Goal: Task Accomplishment & Management: Complete application form

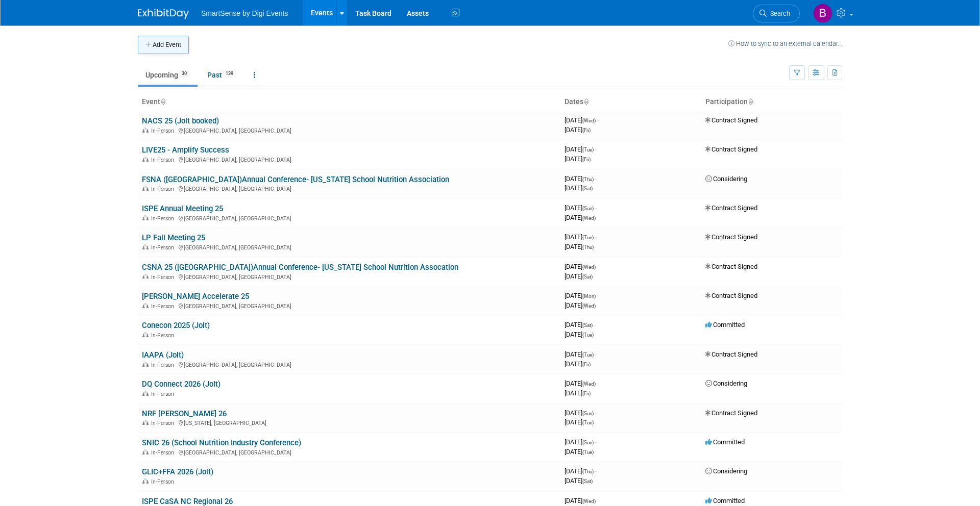
click at [164, 48] on button "Add Event" at bounding box center [163, 45] width 51 height 18
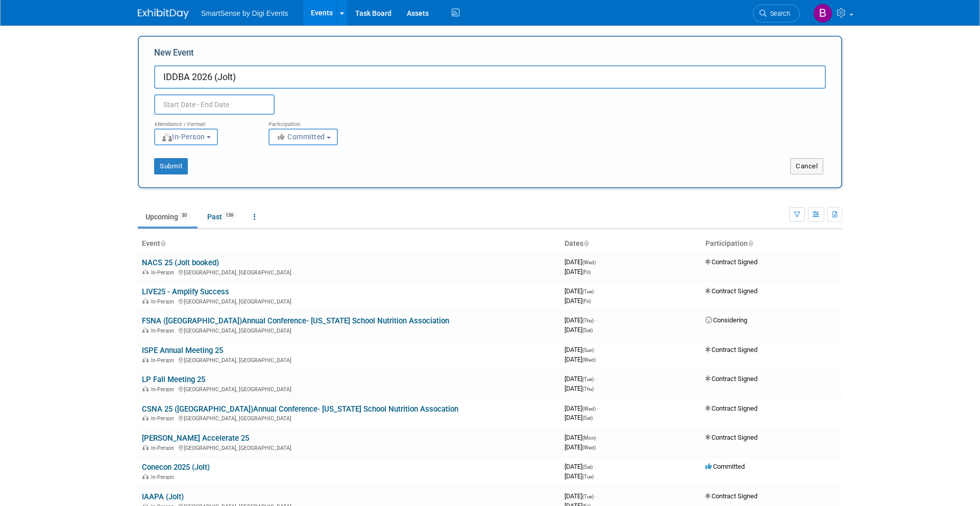
type input "IDDBA 2026 (Jolt)"
click at [236, 109] on input "text" at bounding box center [214, 104] width 120 height 20
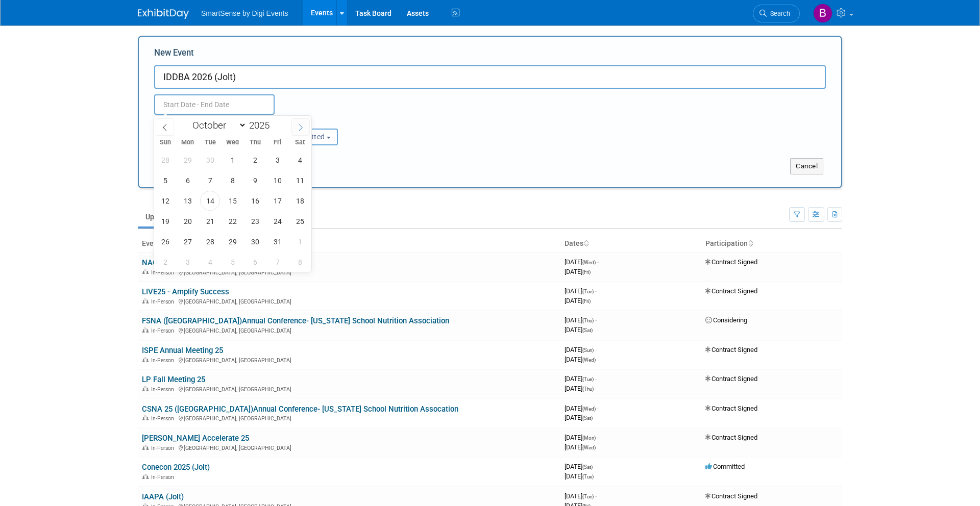
click at [304, 130] on span at bounding box center [300, 126] width 18 height 17
select select "11"
click at [304, 130] on span at bounding box center [300, 126] width 18 height 17
type input "2026"
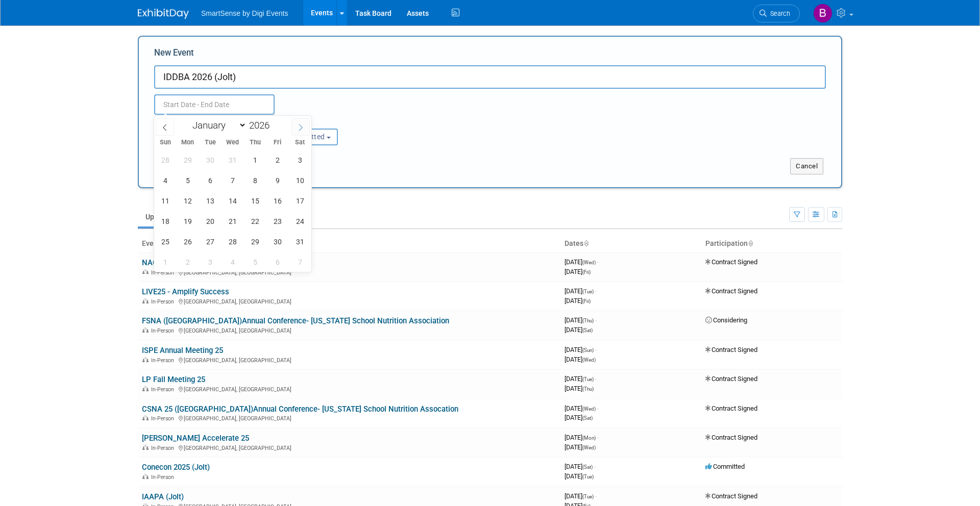
click at [304, 130] on span at bounding box center [300, 126] width 18 height 17
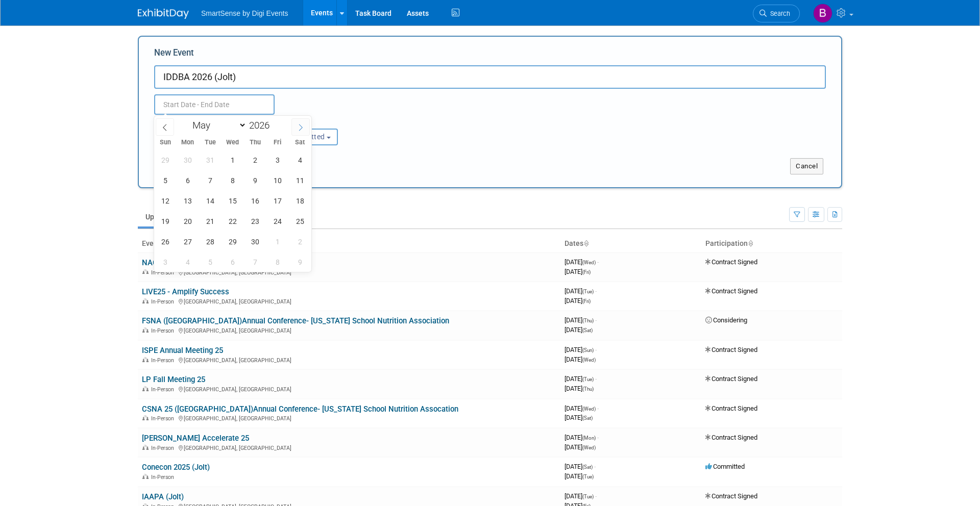
select select "5"
click at [167, 183] on span "7" at bounding box center [165, 180] width 20 height 20
click at [207, 182] on span "9" at bounding box center [210, 180] width 20 height 20
type input "Jun 7, 2026 to Jun 9, 2026"
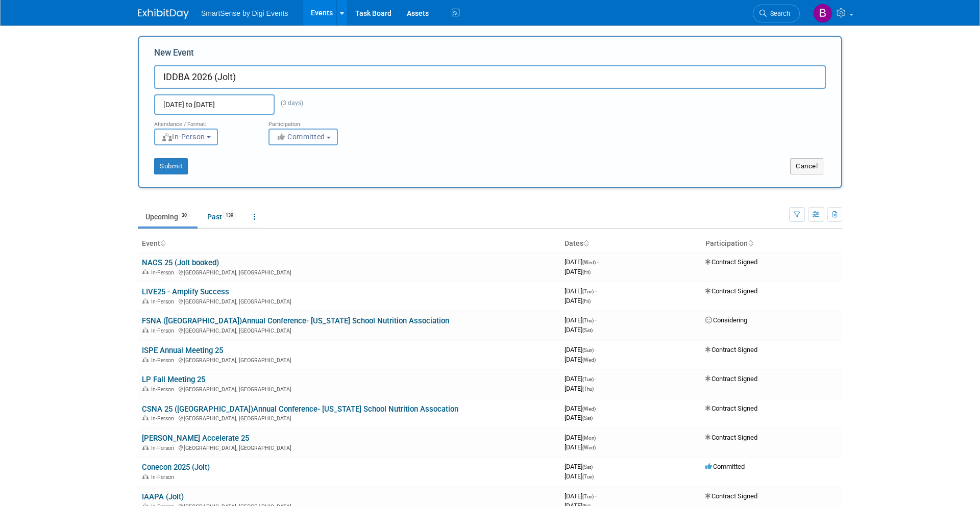
click at [291, 137] on span "Committed" at bounding box center [300, 137] width 49 height 8
click at [297, 172] on label "Considering" at bounding box center [314, 175] width 81 height 13
click at [278, 172] on input "Considering" at bounding box center [274, 175] width 7 height 7
select select "2"
click at [176, 167] on button "Submit" at bounding box center [171, 166] width 34 height 16
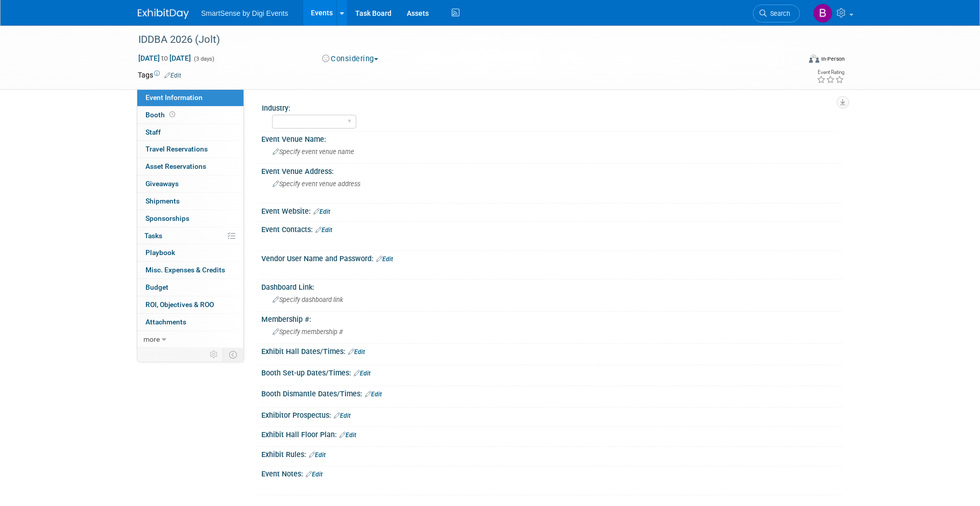
click at [328, 211] on link "Edit" at bounding box center [321, 211] width 17 height 7
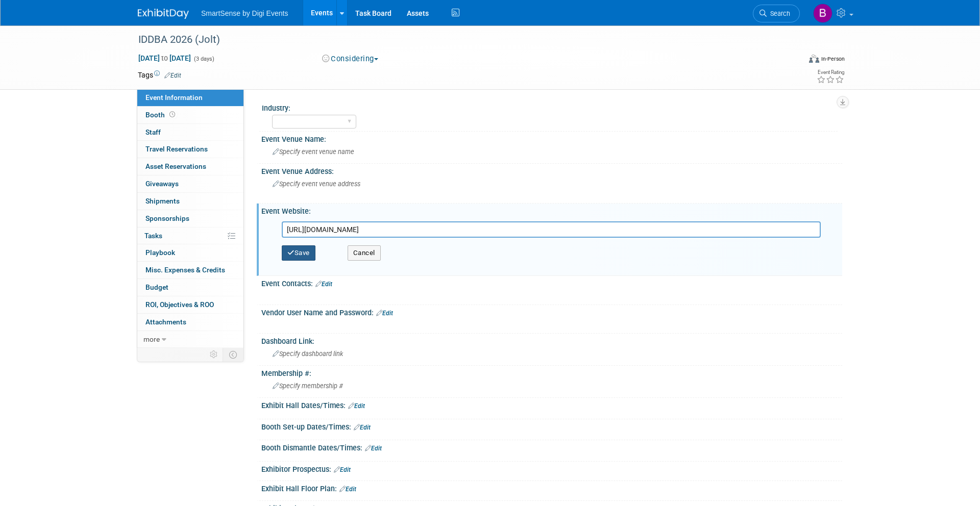
type input "https://www.iddba.org/iddba-show/about/iddba-2026"
click at [309, 250] on button "Save" at bounding box center [299, 252] width 34 height 15
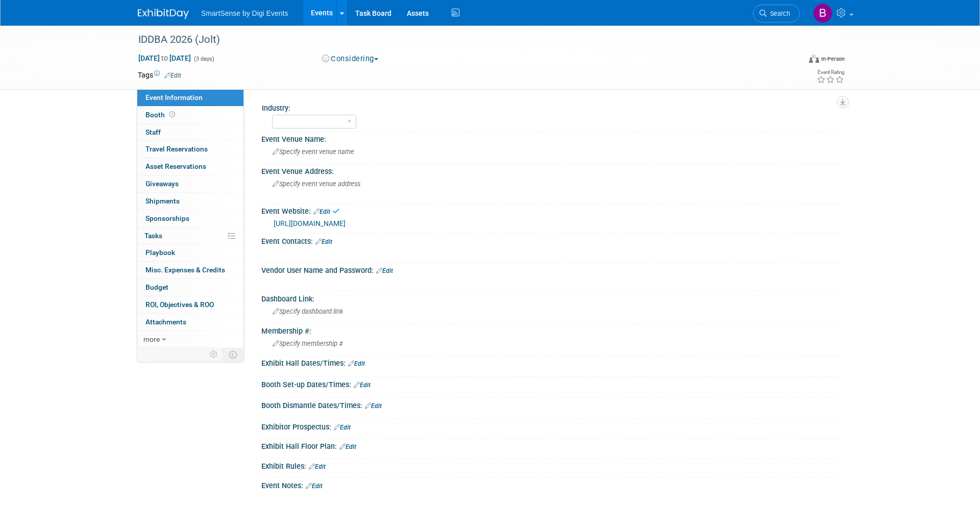
click at [177, 73] on link "Edit" at bounding box center [172, 75] width 17 height 7
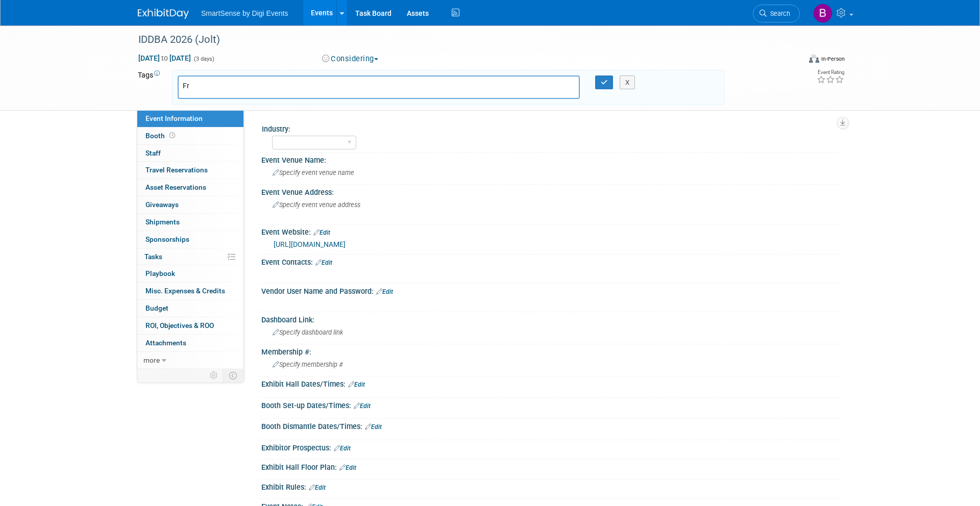
type input "F"
type input "Jolt Repeat"
click at [605, 79] on icon "button" at bounding box center [604, 82] width 7 height 7
type input "Jolt Repeat"
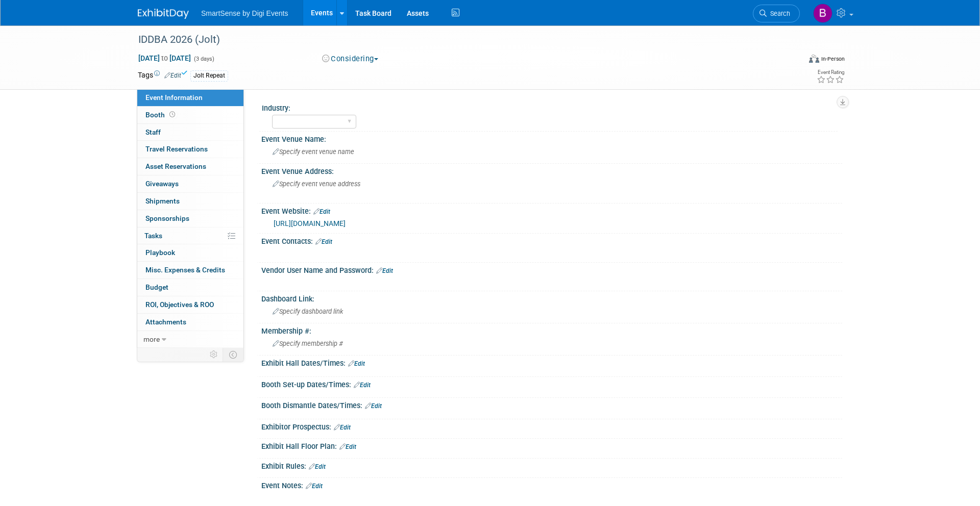
click at [170, 17] on img at bounding box center [163, 14] width 51 height 10
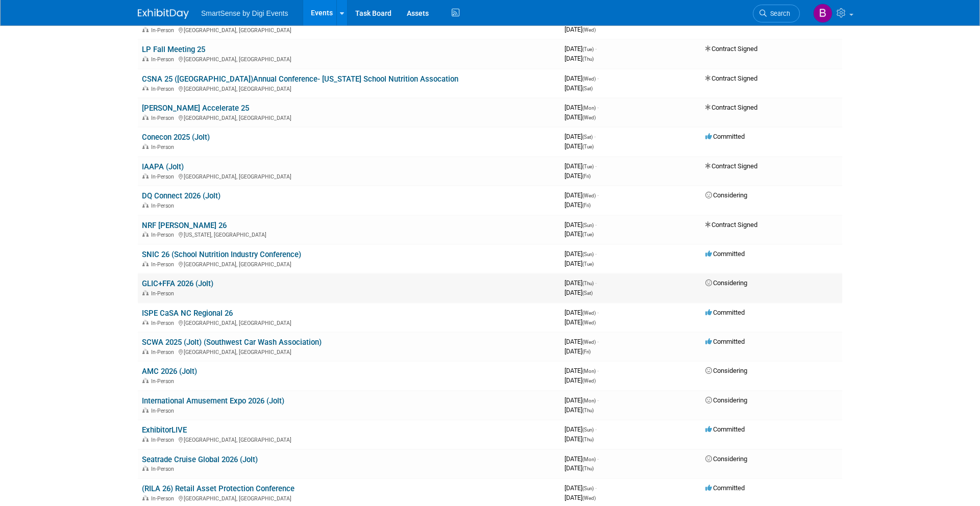
scroll to position [195, 0]
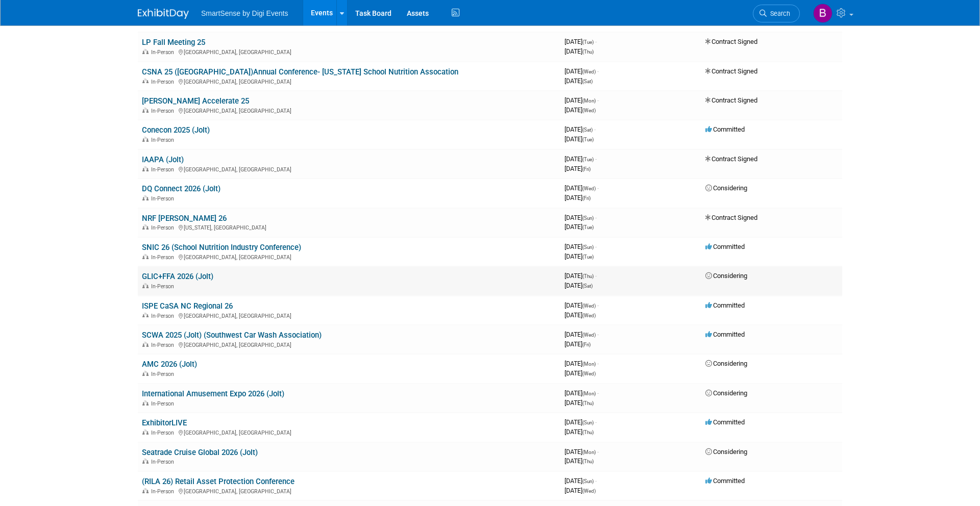
click at [175, 276] on link "GLIC+FFA 2026 (Jolt)" at bounding box center [177, 276] width 71 height 9
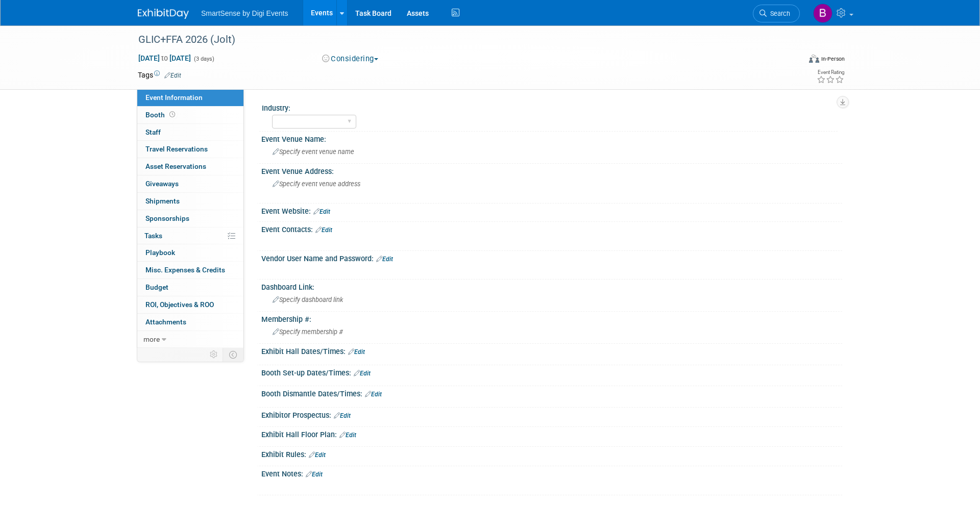
click at [174, 73] on link "Edit" at bounding box center [172, 75] width 17 height 7
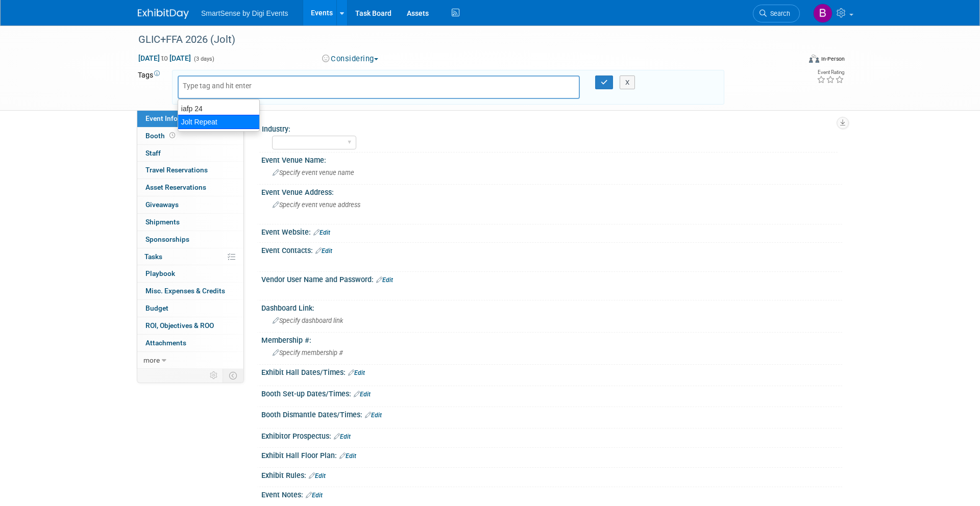
click at [205, 122] on div "Jolt Repeat" at bounding box center [219, 122] width 82 height 14
type input "Jolt Repeat"
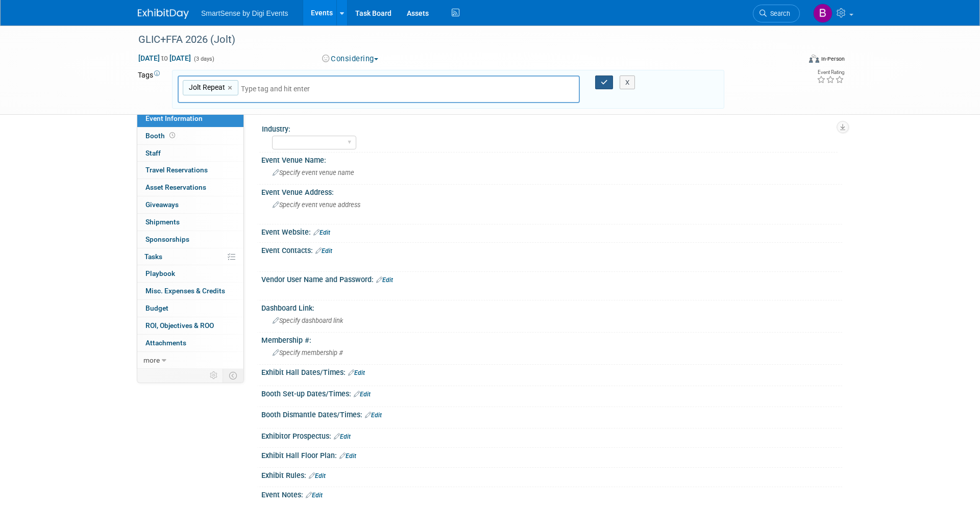
click at [601, 81] on icon "button" at bounding box center [604, 82] width 7 height 7
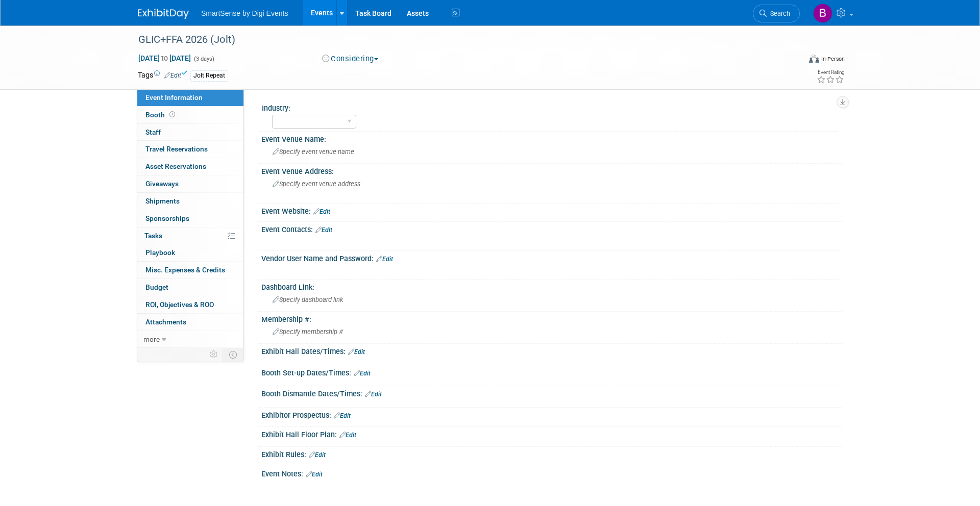
click at [160, 13] on img at bounding box center [163, 14] width 51 height 10
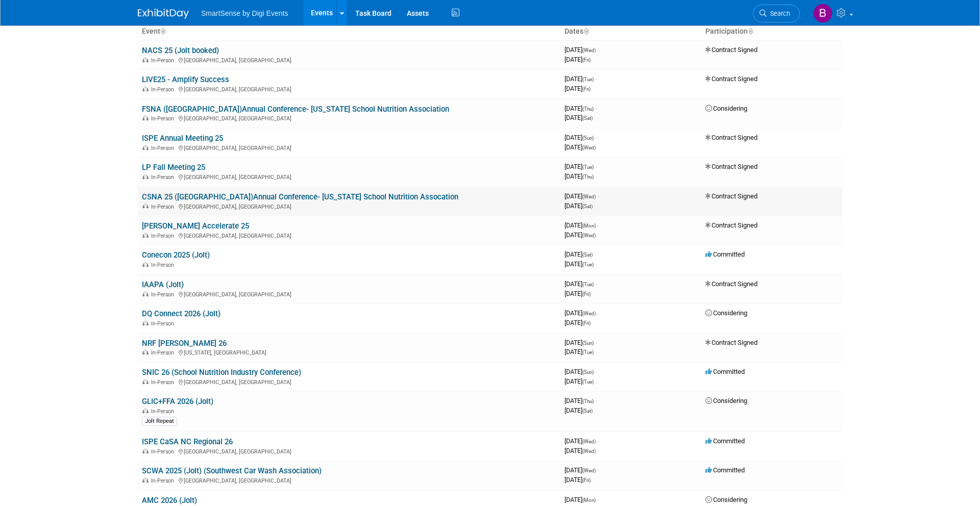
scroll to position [71, 0]
click at [188, 251] on link "Conecon 2025 (Jolt)" at bounding box center [176, 254] width 68 height 9
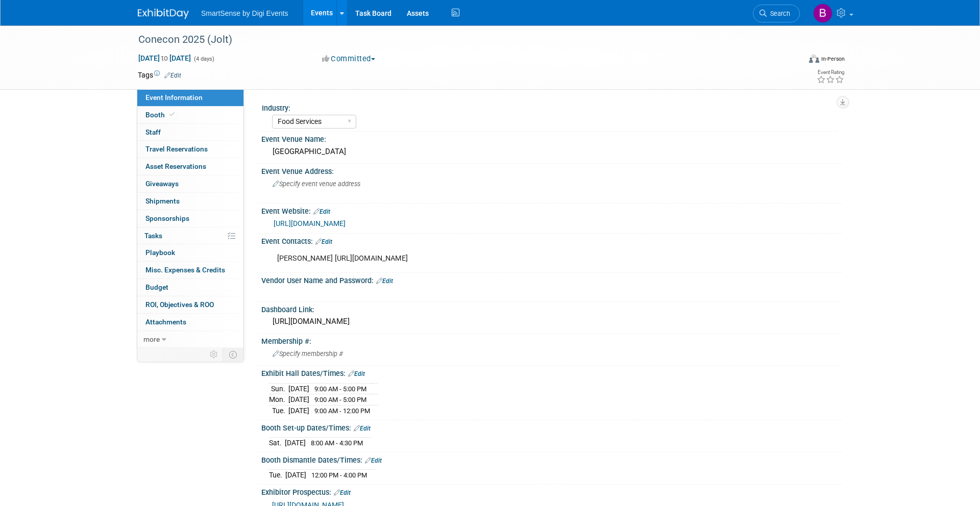
select select "Food Services"
click at [175, 74] on link "Edit" at bounding box center [172, 75] width 17 height 7
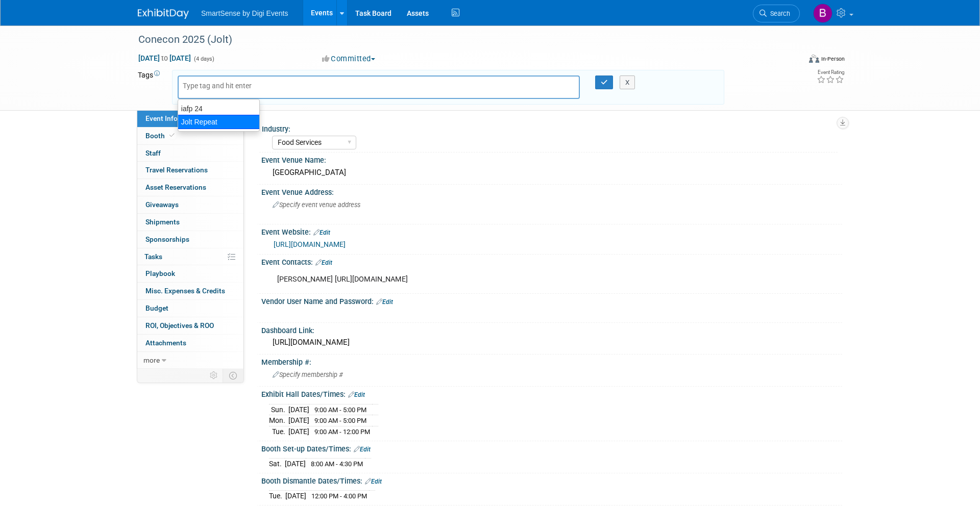
click at [197, 121] on div "Jolt Repeat" at bounding box center [219, 122] width 82 height 14
type input "Jolt Repeat"
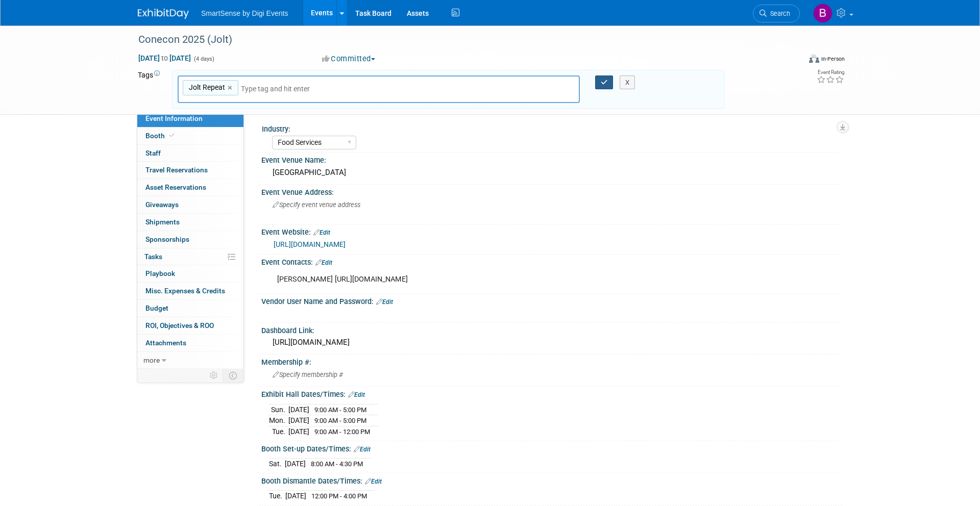
click at [596, 78] on button "button" at bounding box center [604, 83] width 18 height 14
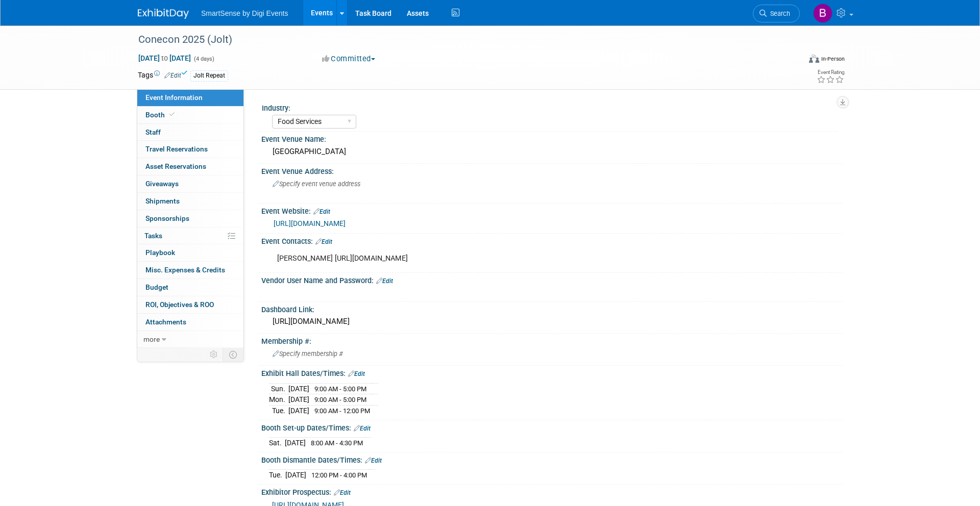
click at [168, 12] on img at bounding box center [163, 14] width 51 height 10
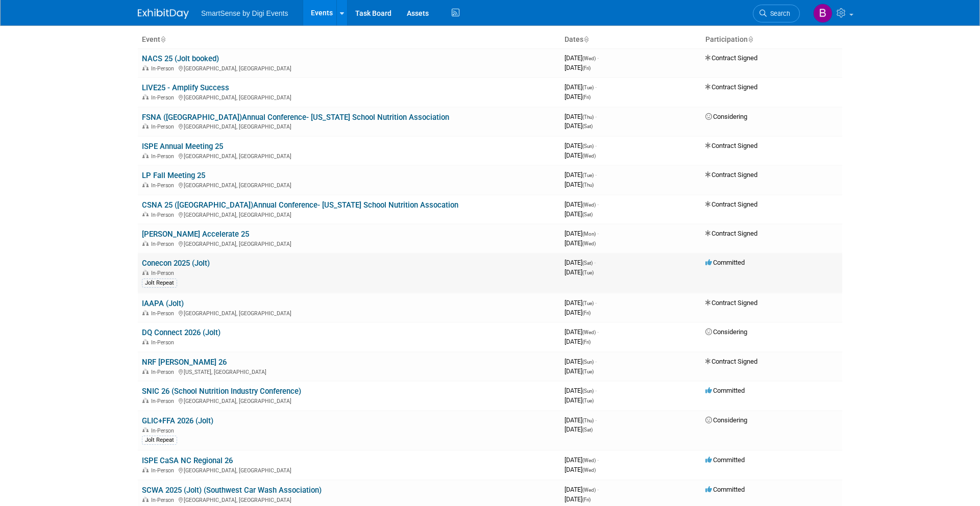
scroll to position [63, 0]
click at [157, 303] on link "IAAPA (Jolt)" at bounding box center [163, 302] width 42 height 9
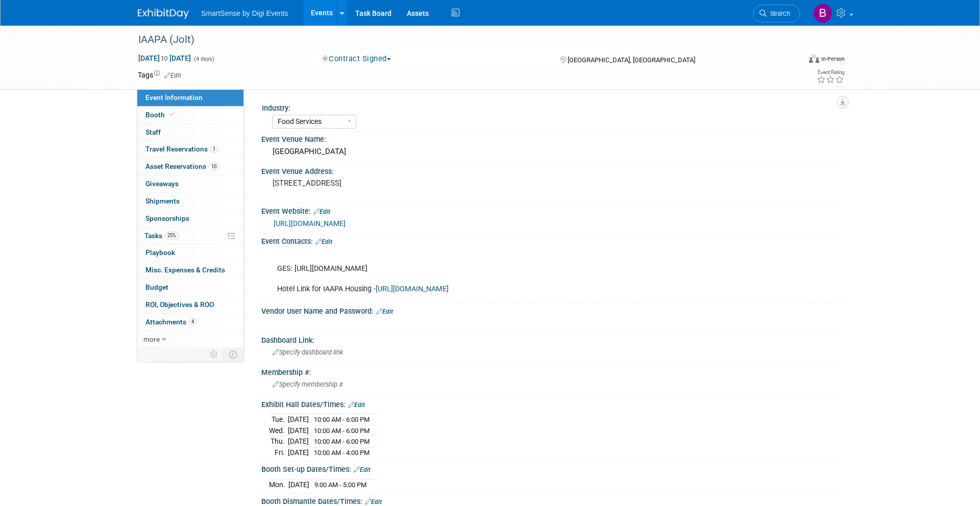
select select "Food Services"
click at [175, 74] on link "Edit" at bounding box center [172, 75] width 17 height 7
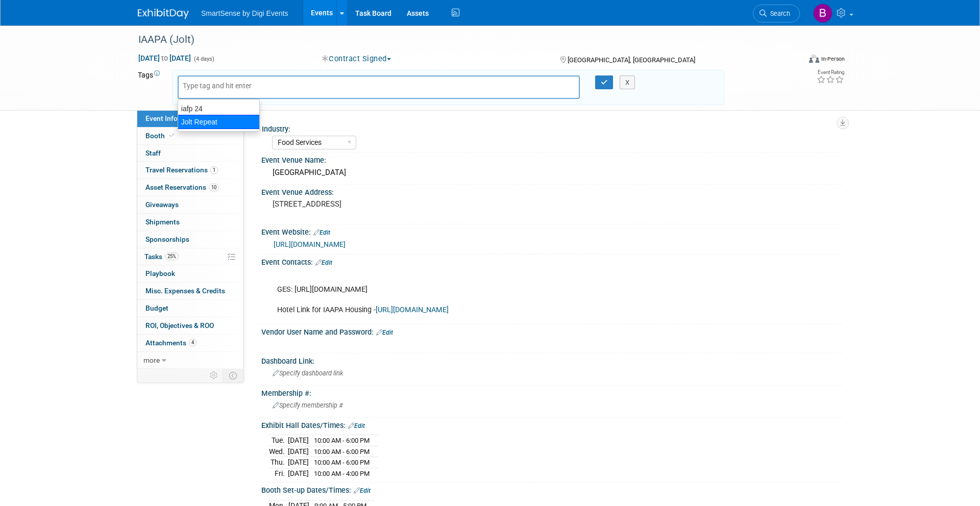
click at [198, 127] on div "Jolt Repeat" at bounding box center [219, 122] width 82 height 14
type input "Jolt Repeat"
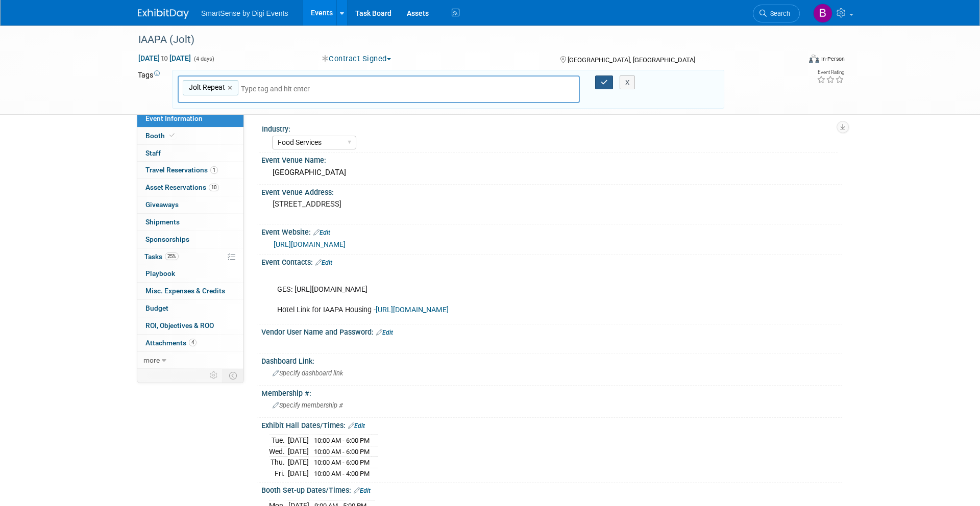
click at [606, 82] on icon "button" at bounding box center [604, 82] width 7 height 7
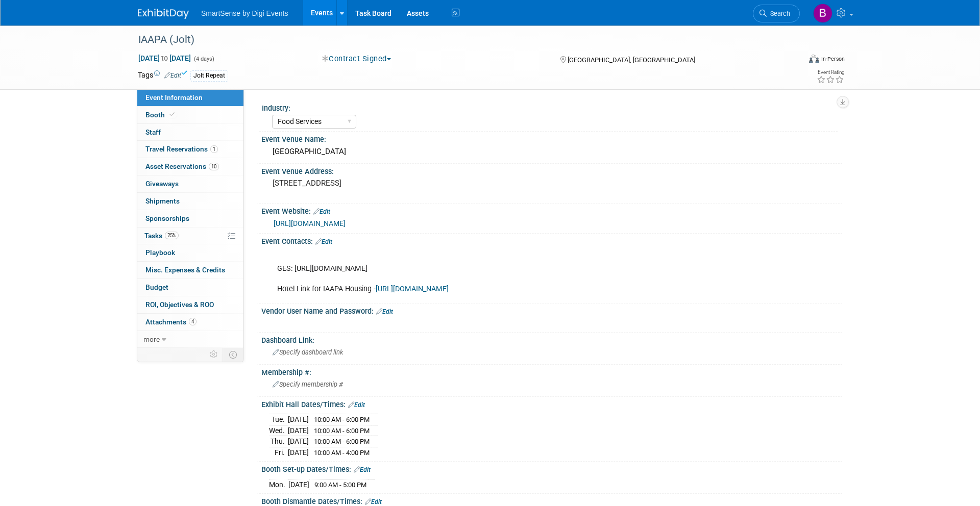
click at [172, 16] on img at bounding box center [163, 14] width 51 height 10
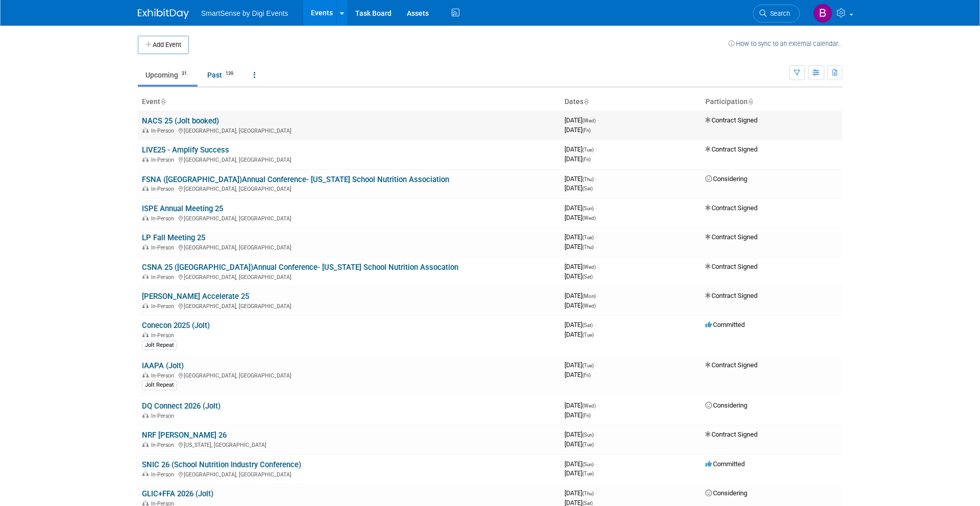
click at [188, 119] on link "NACS 25 (Jolt booked)" at bounding box center [180, 120] width 77 height 9
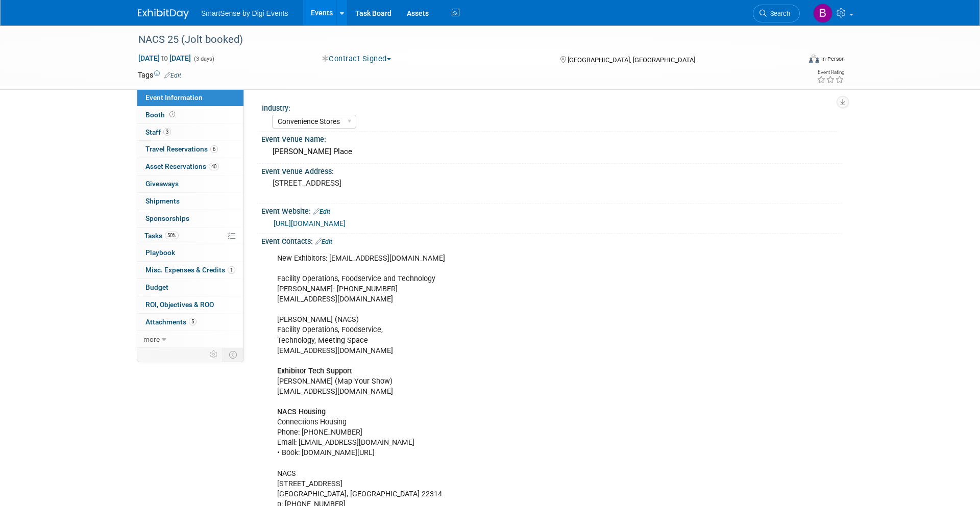
select select "Convenience Stores"
click at [175, 73] on link "Edit" at bounding box center [172, 75] width 17 height 7
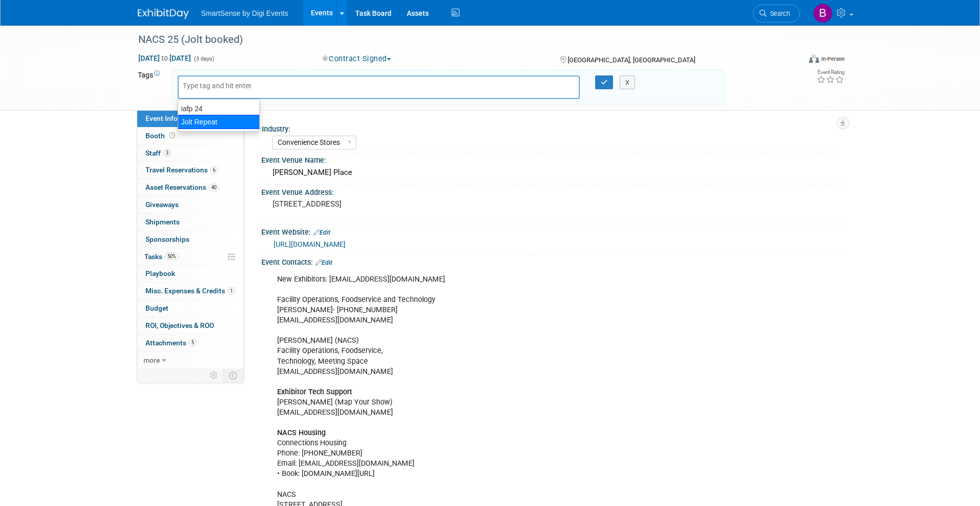
click at [195, 118] on div "Jolt Repeat" at bounding box center [219, 122] width 82 height 14
type input "Jolt Repeat"
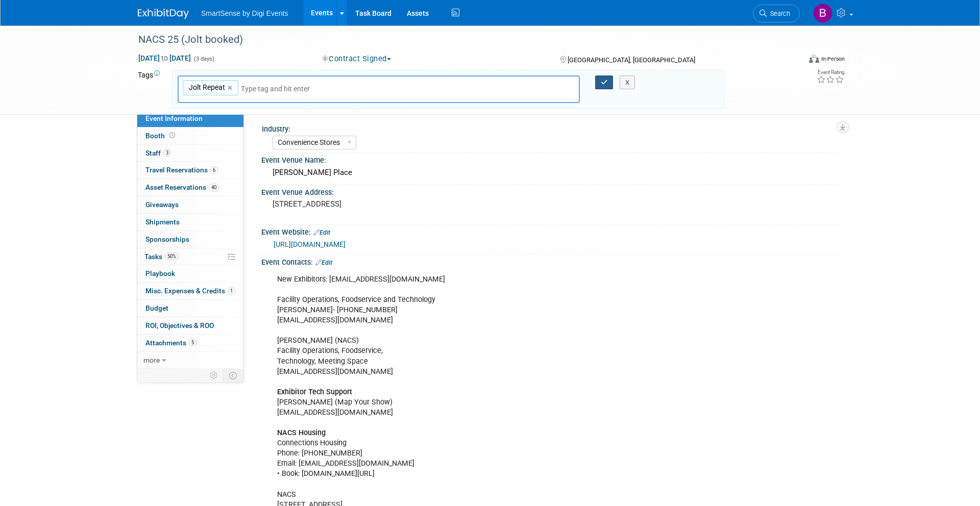
click at [604, 83] on icon "button" at bounding box center [604, 82] width 7 height 7
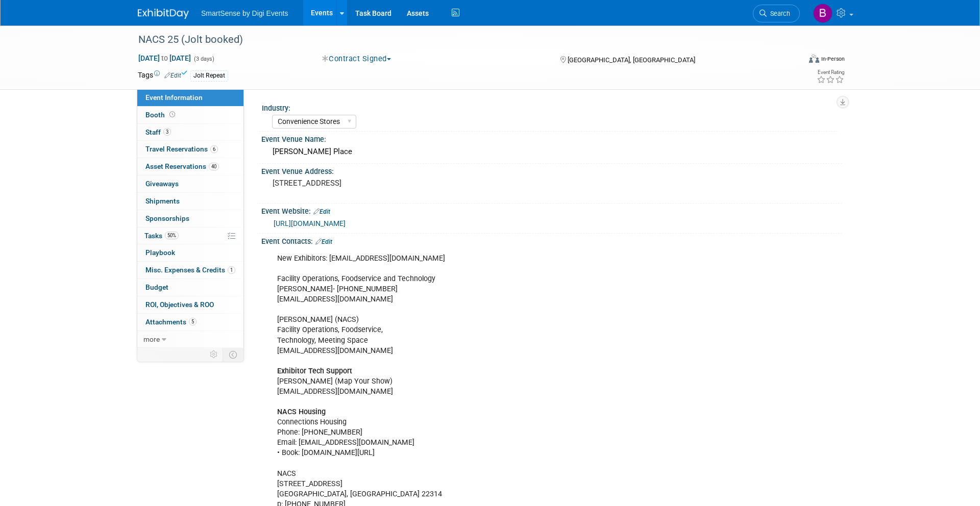
click at [169, 7] on link at bounding box center [169, 9] width 63 height 8
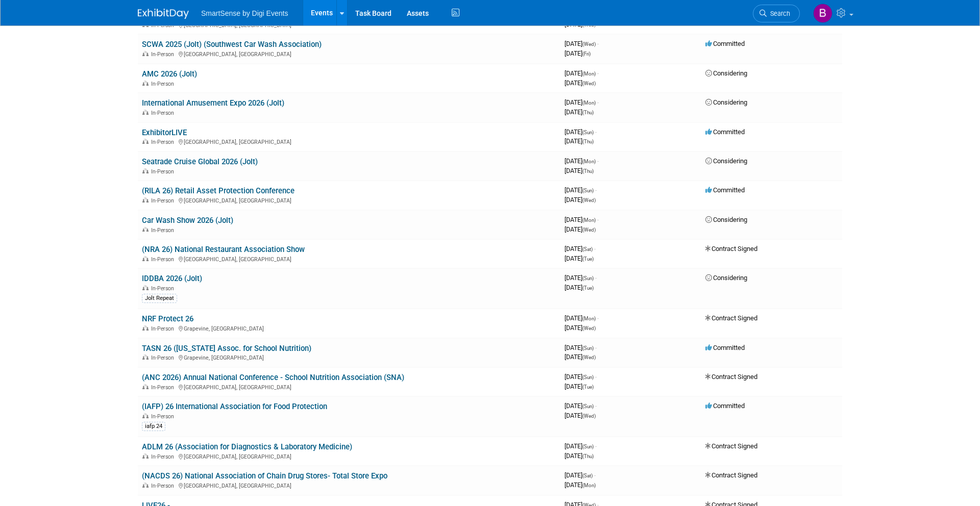
scroll to position [530, 0]
click at [232, 249] on link "(NRA 26) National Restaurant Association Show" at bounding box center [223, 248] width 163 height 9
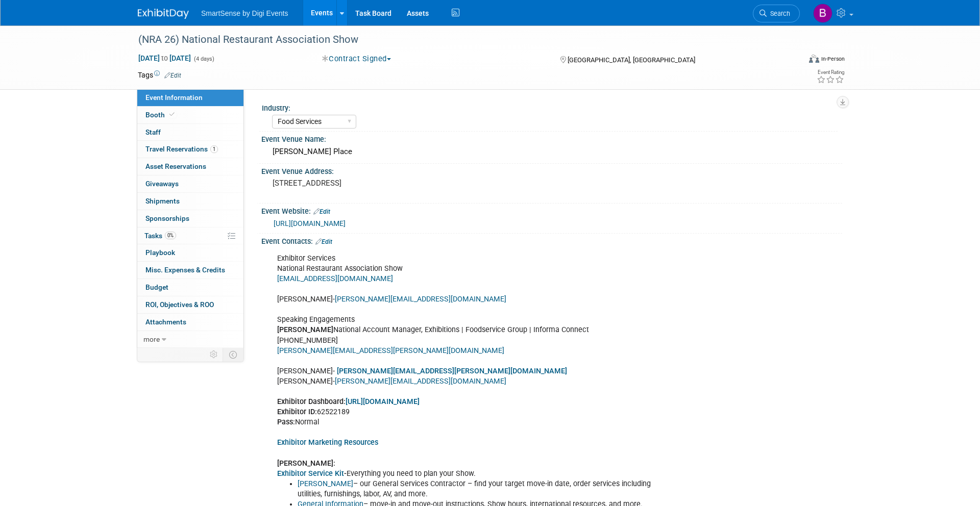
select select "Food Services"
click at [176, 76] on link "Edit" at bounding box center [172, 75] width 17 height 7
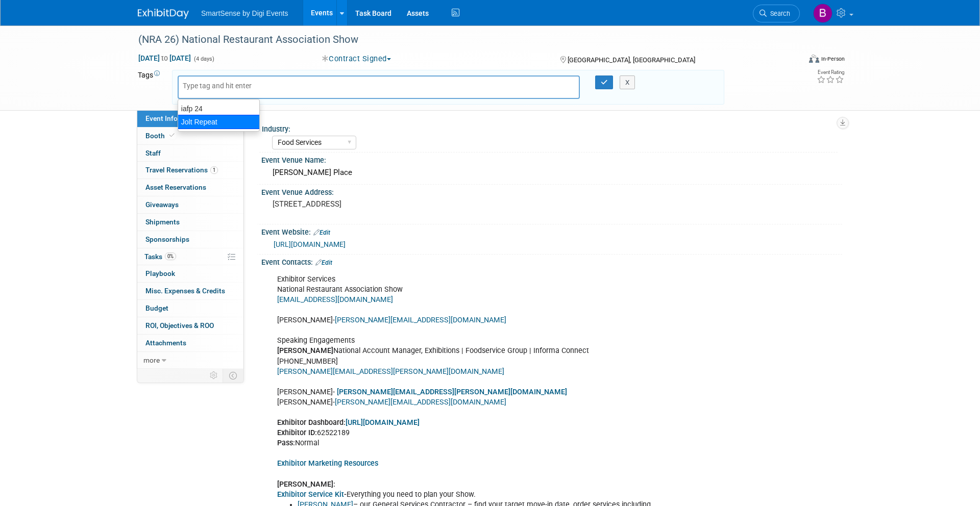
click at [207, 120] on div "Jolt Repeat" at bounding box center [219, 122] width 82 height 14
type input "Jolt Repeat"
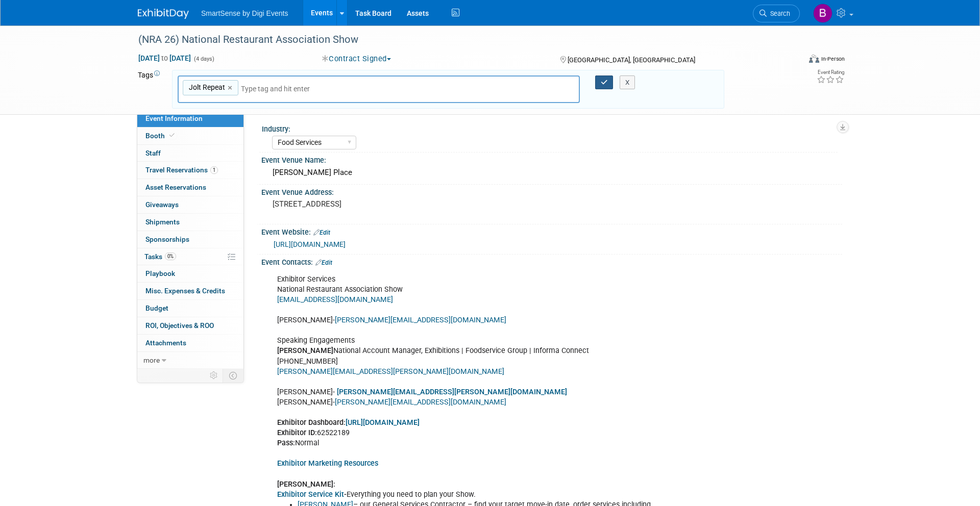
click at [598, 77] on button "button" at bounding box center [604, 83] width 18 height 14
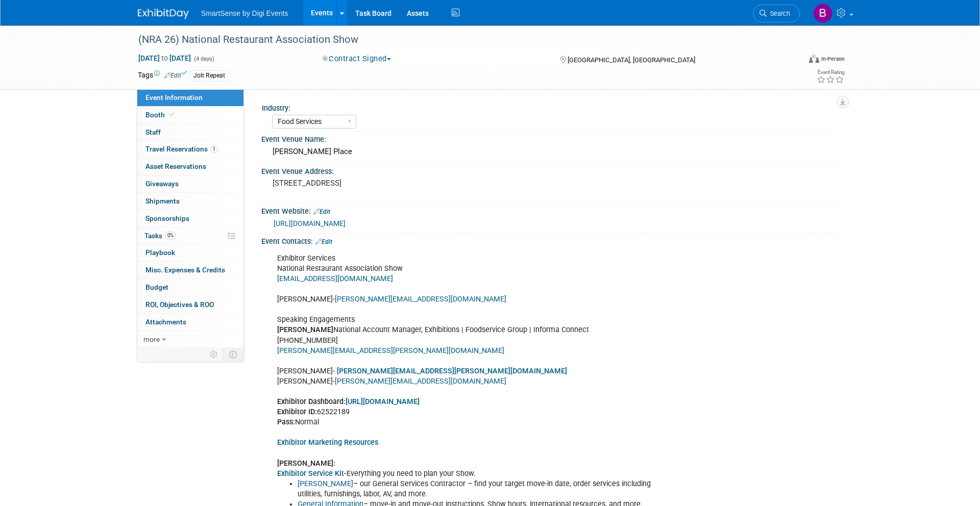
click at [164, 9] on img at bounding box center [163, 14] width 51 height 10
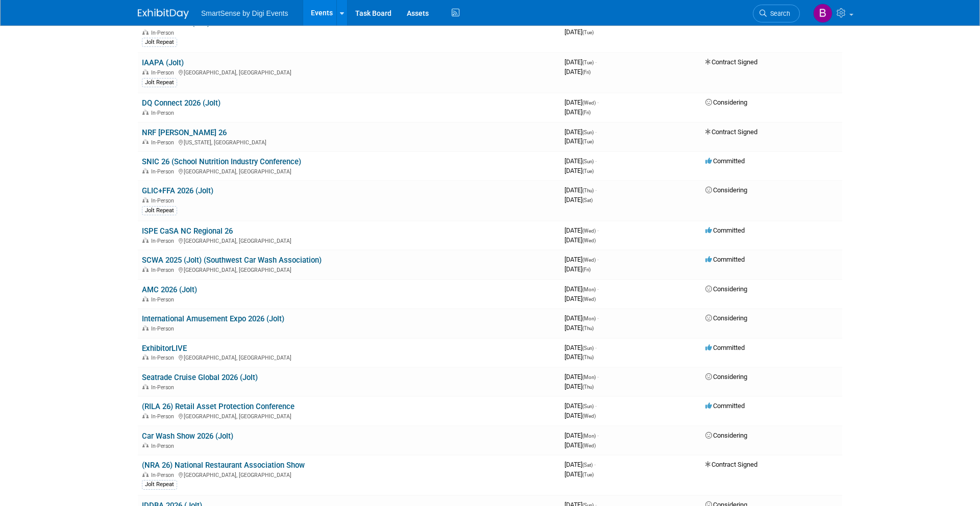
scroll to position [323, 0]
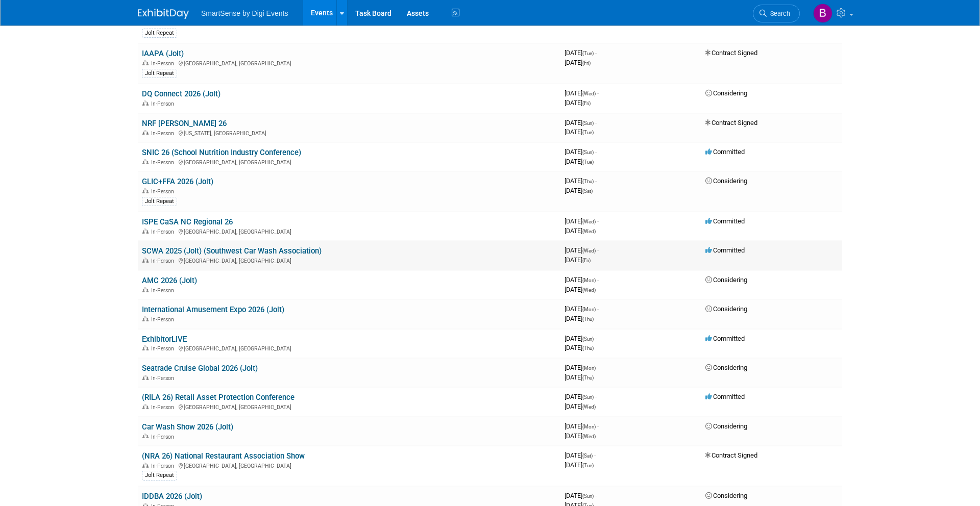
click at [247, 249] on link "SCWA 2025 (Jolt) (Southwest Car Wash Association)" at bounding box center [232, 250] width 180 height 9
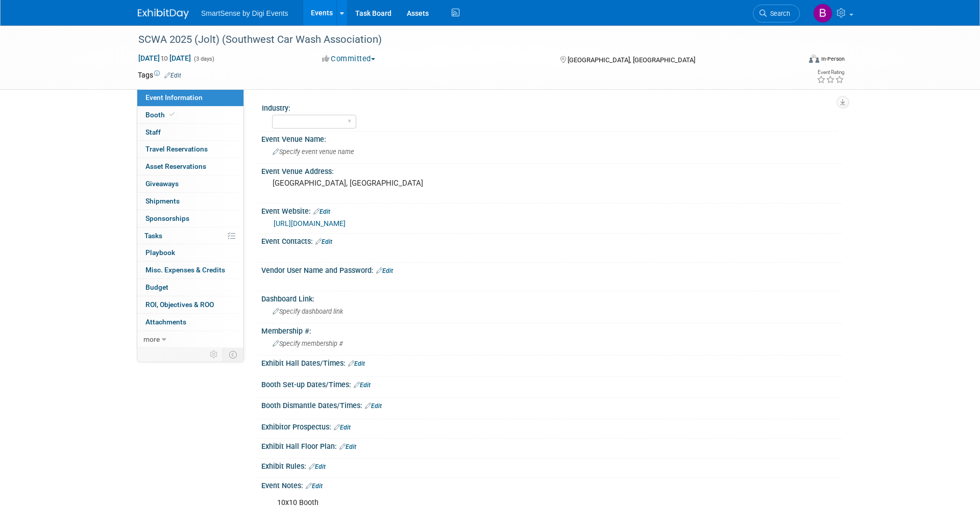
click at [180, 74] on link "Edit" at bounding box center [172, 75] width 17 height 7
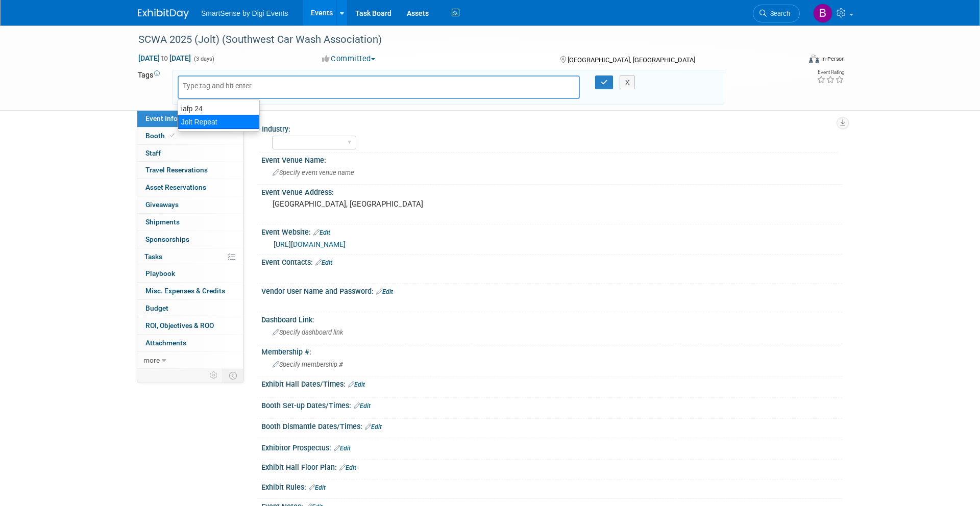
click at [205, 119] on div "Jolt Repeat" at bounding box center [219, 122] width 82 height 14
type input "Jolt Repeat"
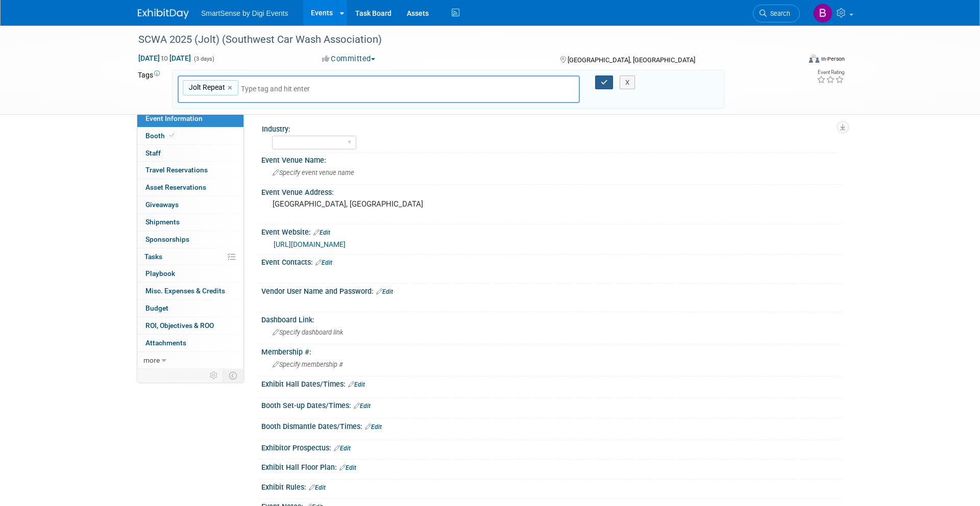
click at [603, 83] on icon "button" at bounding box center [604, 82] width 7 height 7
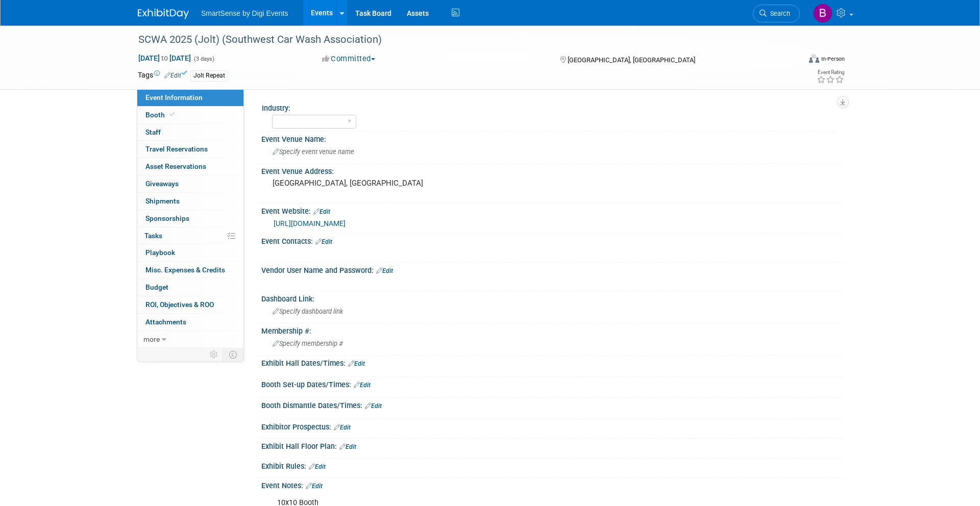
click at [174, 13] on img at bounding box center [163, 14] width 51 height 10
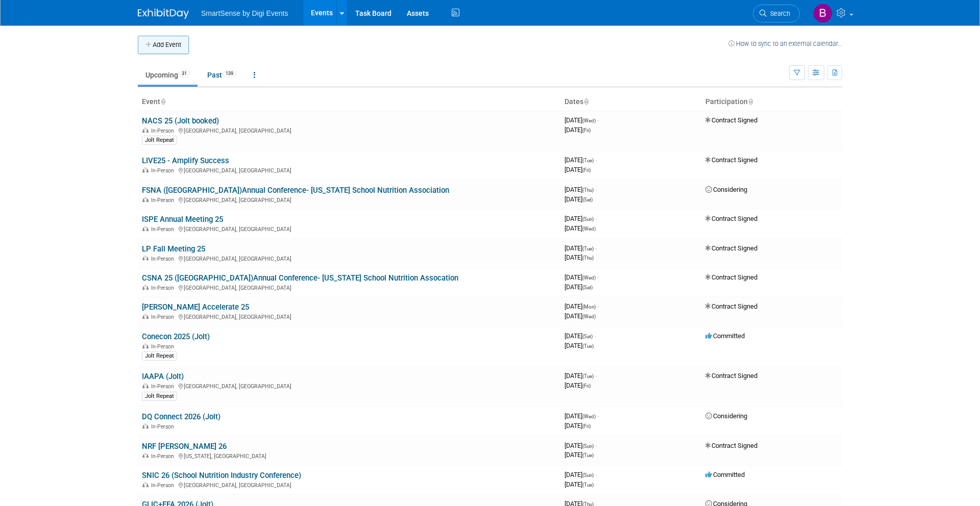
click at [173, 52] on button "Add Event" at bounding box center [163, 45] width 51 height 18
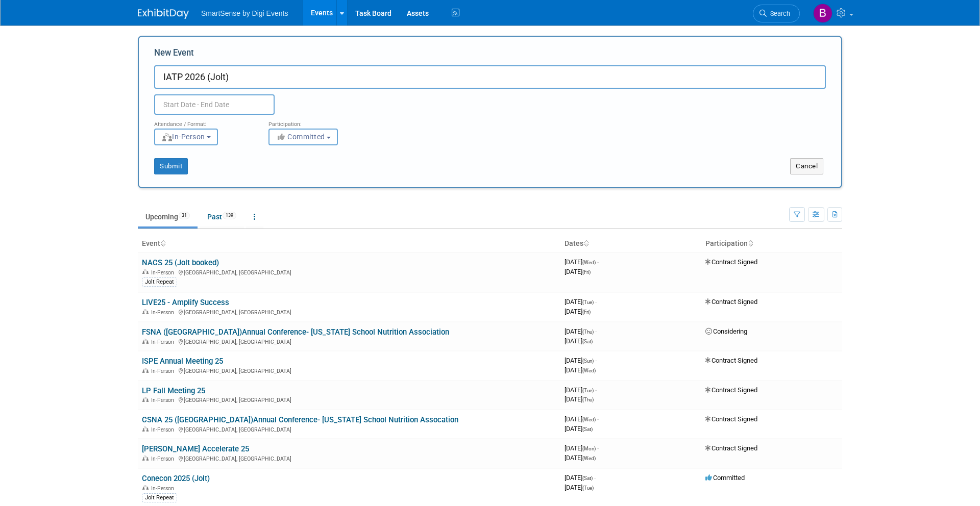
type input "IATP 2026 (Jolt)"
click at [174, 104] on input "text" at bounding box center [214, 104] width 120 height 20
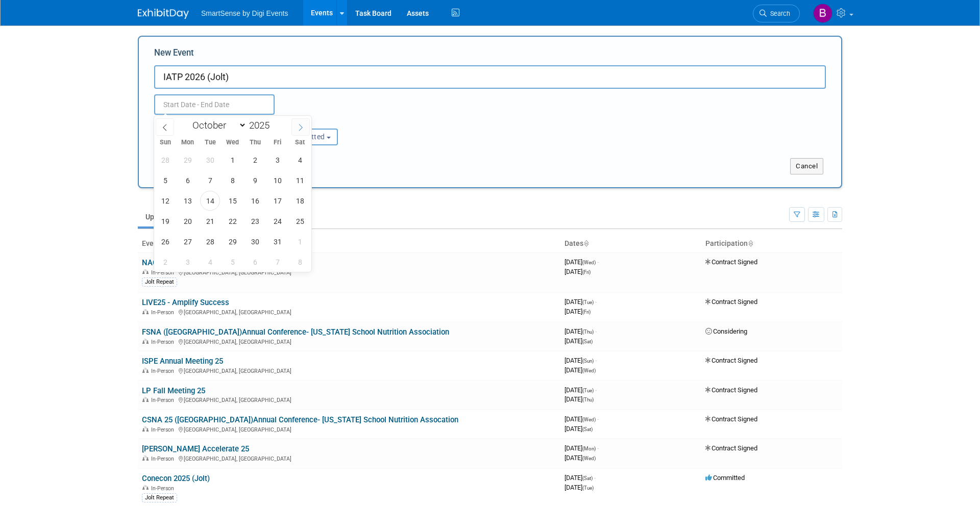
click at [301, 131] on span at bounding box center [300, 126] width 18 height 17
select select "11"
click at [301, 131] on span at bounding box center [300, 126] width 18 height 17
type input "2026"
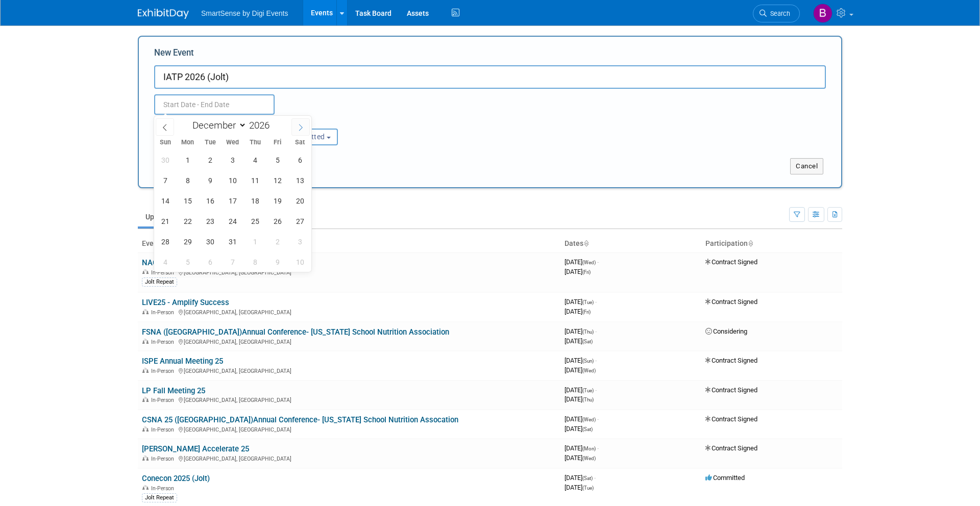
click at [301, 131] on span at bounding box center [300, 126] width 18 height 17
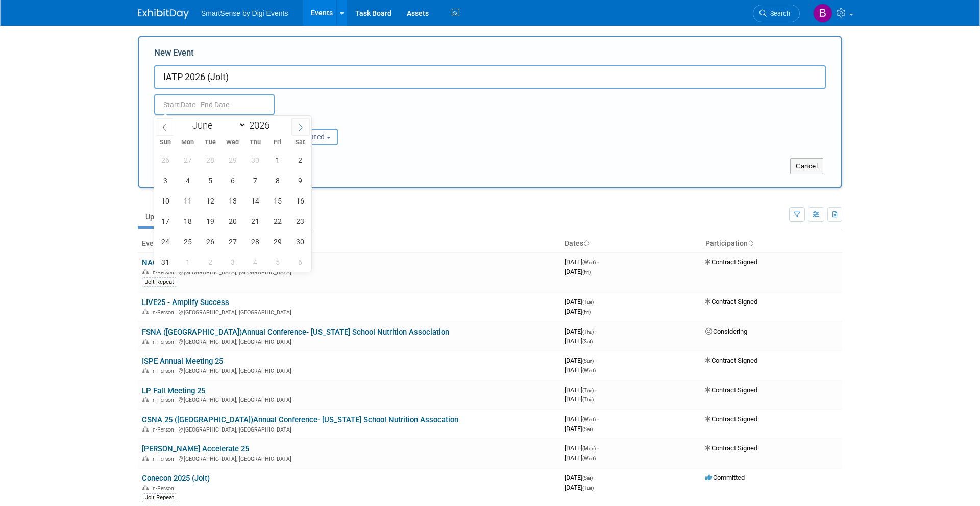
click at [301, 131] on span at bounding box center [300, 126] width 18 height 17
select select "8"
click at [193, 199] on span "14" at bounding box center [188, 201] width 20 height 20
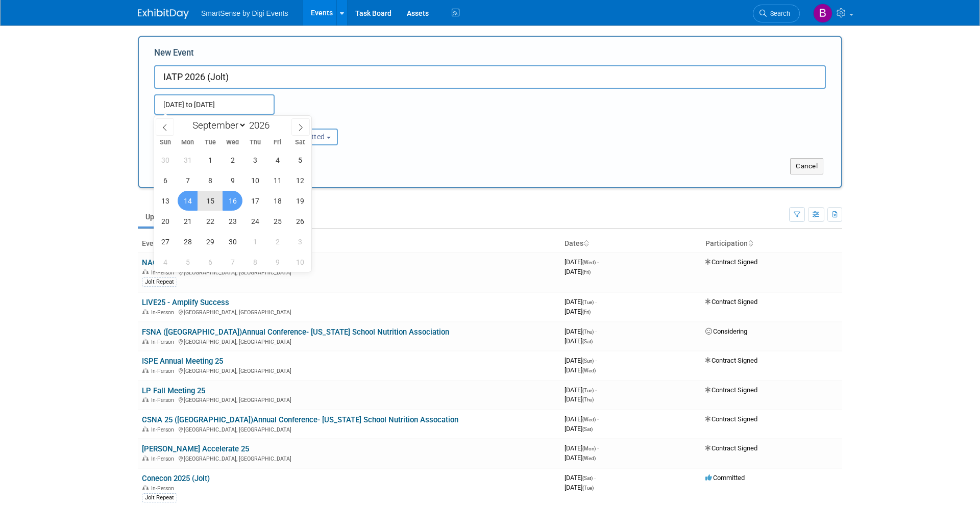
click at [229, 201] on span "16" at bounding box center [232, 201] width 20 height 20
type input "[DATE] to [DATE]"
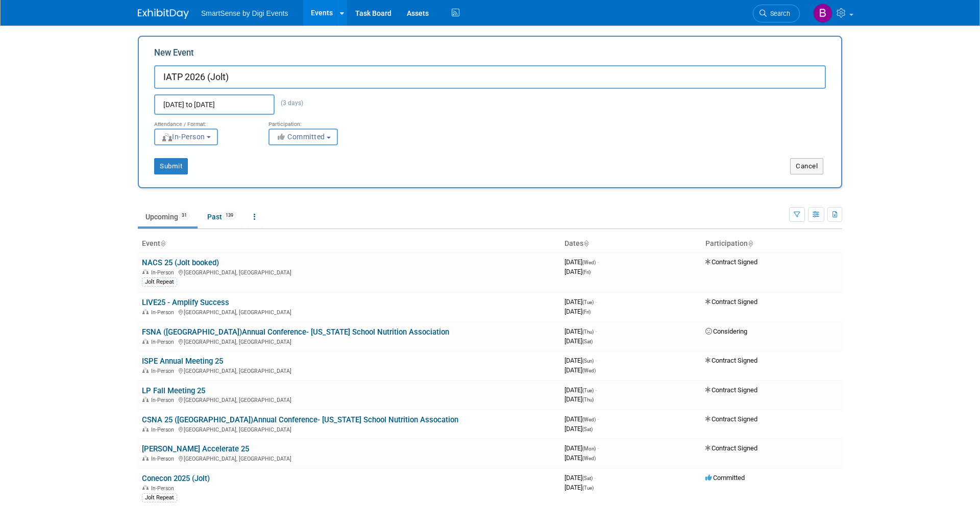
click at [324, 132] on button "Committed" at bounding box center [302, 137] width 69 height 17
click at [321, 176] on label "Considering" at bounding box center [314, 175] width 81 height 13
click at [278, 176] on input "Considering" at bounding box center [274, 175] width 7 height 7
select select "2"
click at [179, 163] on button "Submit" at bounding box center [171, 166] width 34 height 16
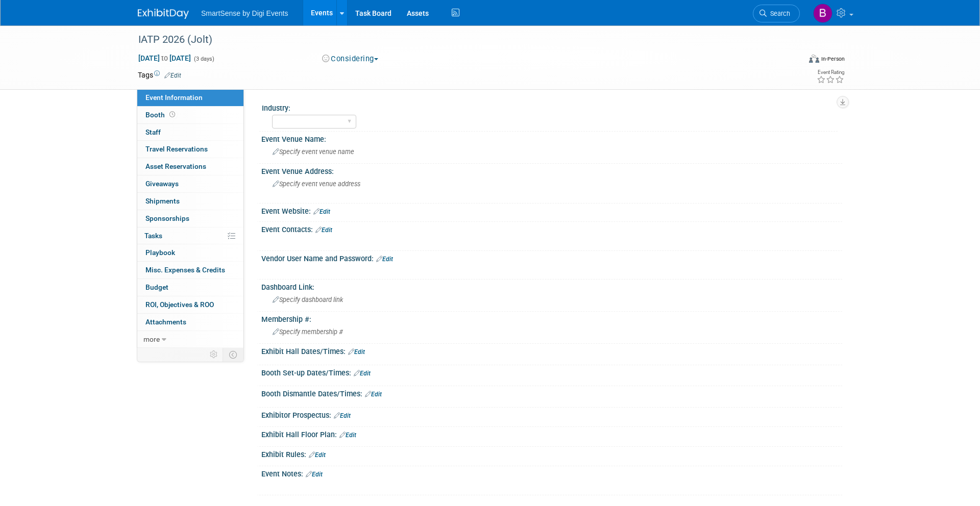
click at [329, 212] on link "Edit" at bounding box center [321, 211] width 17 height 7
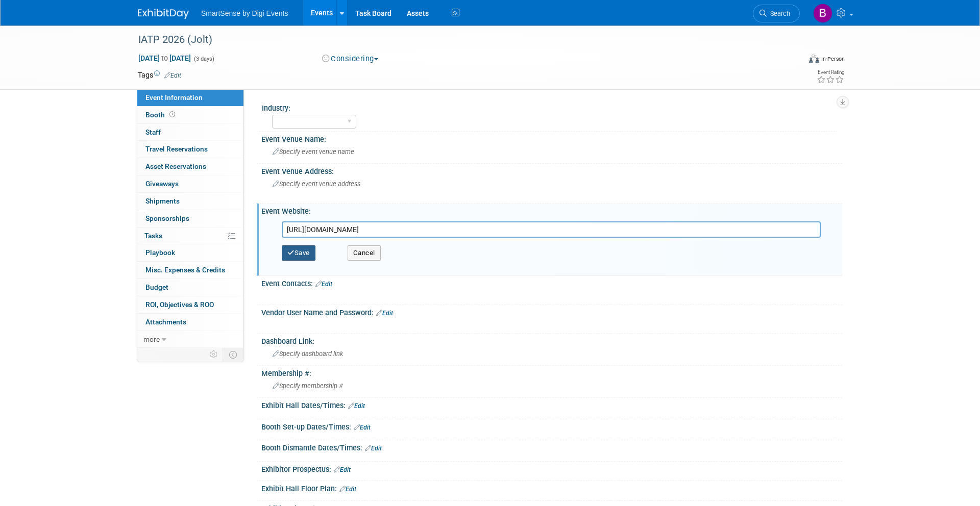
type input "https://indooradventureparks.org/iatp-conference/"
click at [306, 249] on button "Save" at bounding box center [299, 252] width 34 height 15
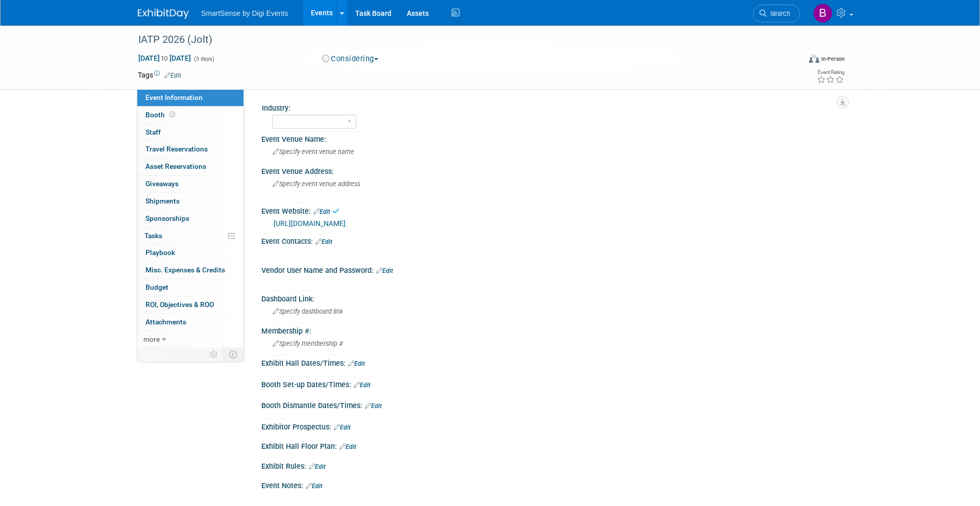
click at [177, 78] on link "Edit" at bounding box center [172, 75] width 17 height 7
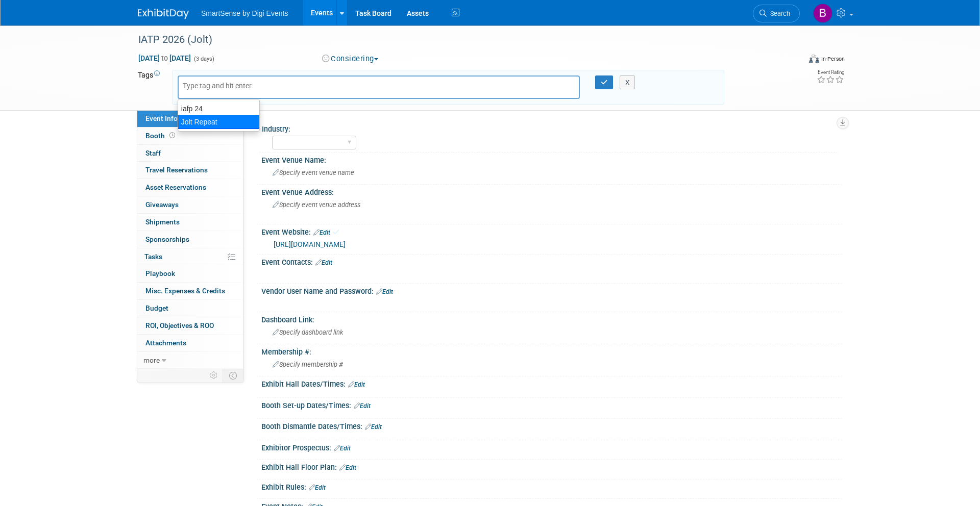
click at [193, 117] on div "Jolt Repeat" at bounding box center [219, 122] width 82 height 14
type input "Jolt Repeat"
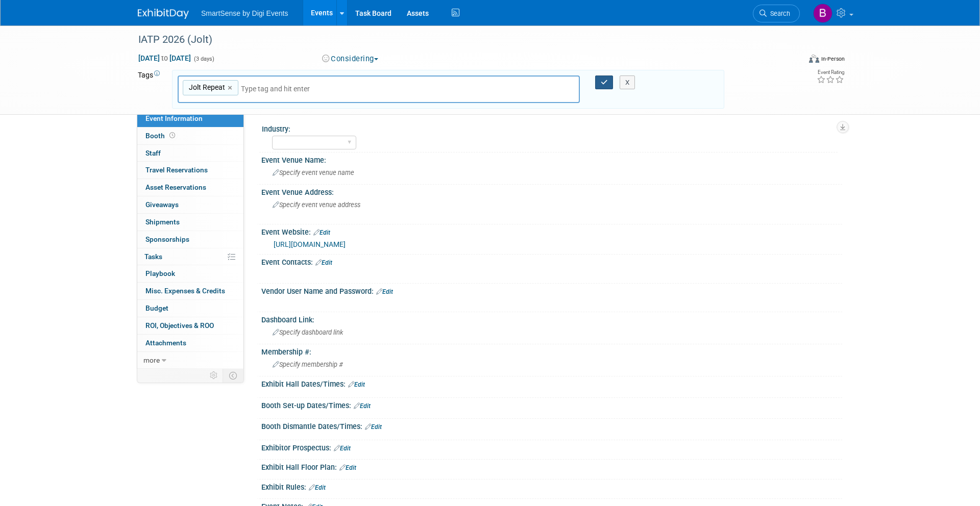
click at [599, 80] on button "button" at bounding box center [604, 83] width 18 height 14
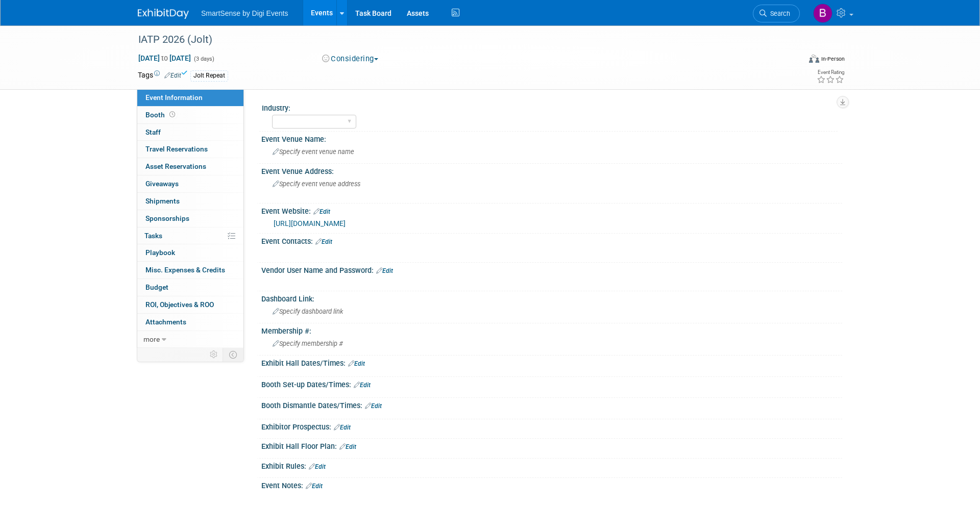
click at [151, 15] on img at bounding box center [163, 14] width 51 height 10
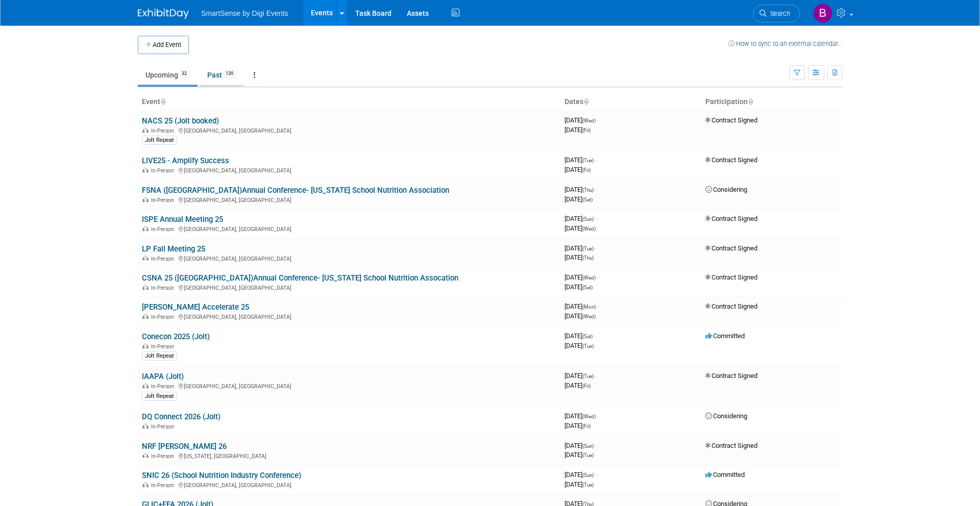
click at [228, 77] on span "139" at bounding box center [229, 74] width 14 height 8
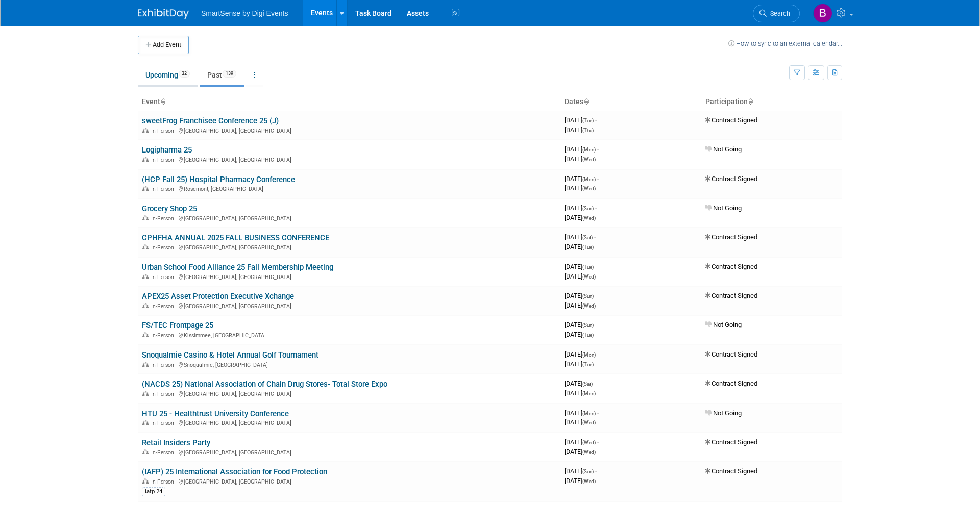
click at [164, 76] on link "Upcoming 32" at bounding box center [168, 74] width 60 height 19
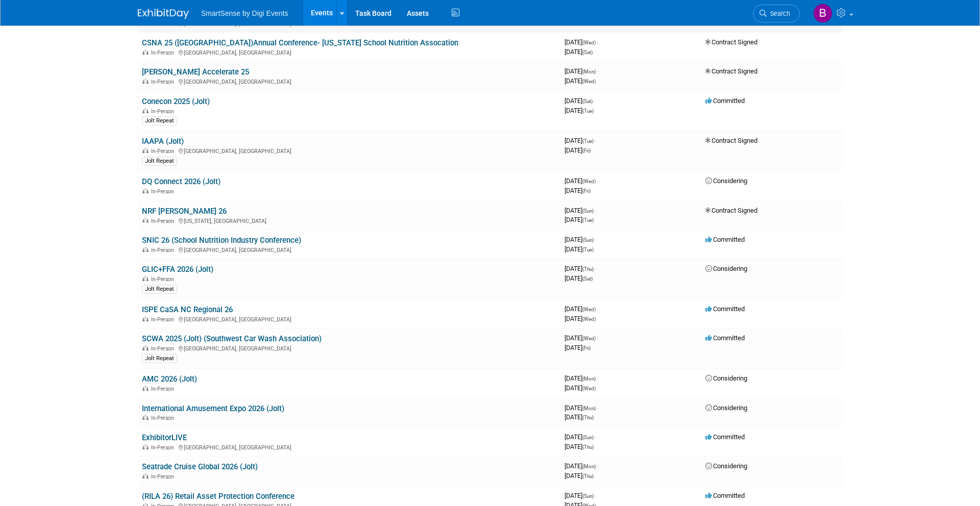
scroll to position [236, 0]
click at [203, 182] on link "DQ Connect 2026 (Jolt)" at bounding box center [181, 181] width 79 height 9
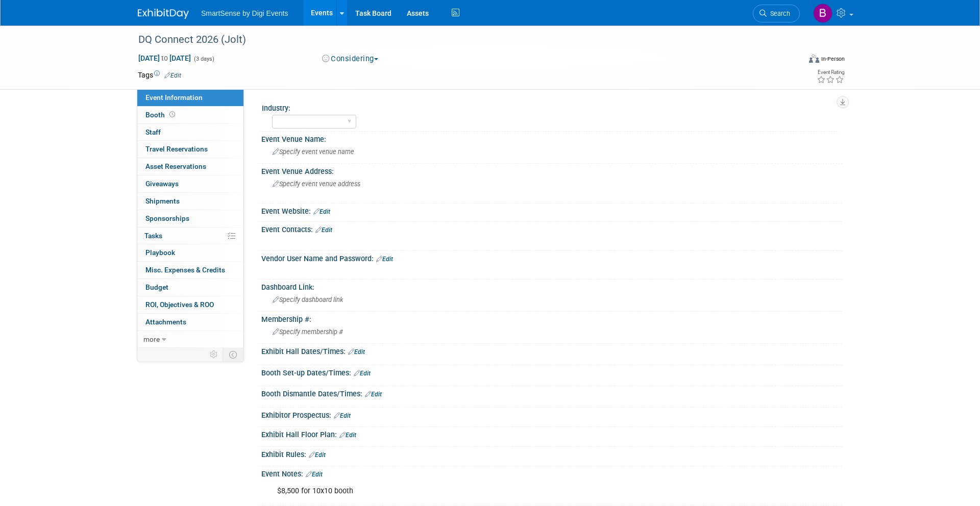
click at [180, 77] on link "Edit" at bounding box center [172, 75] width 17 height 7
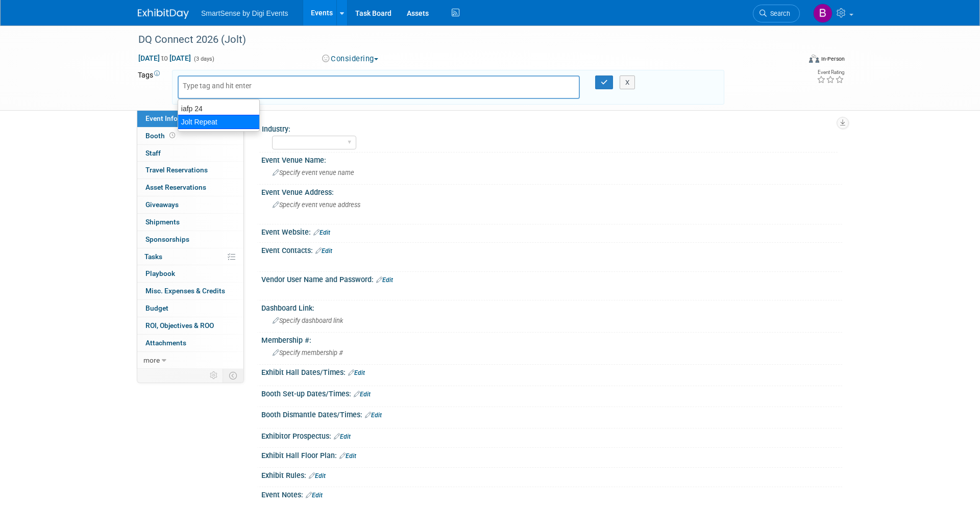
click at [199, 122] on div "Jolt Repeat" at bounding box center [219, 122] width 82 height 14
type input "Jolt Repeat"
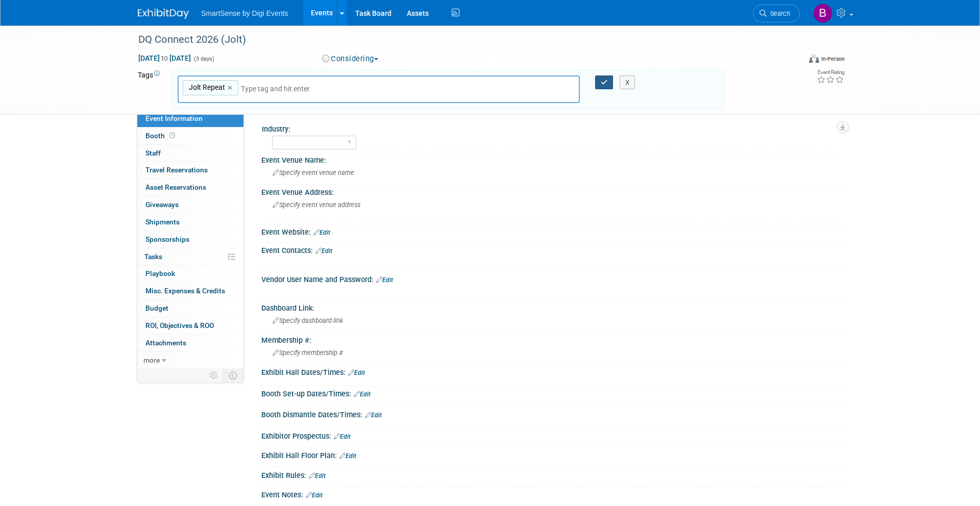
click at [607, 80] on icon "button" at bounding box center [604, 82] width 7 height 7
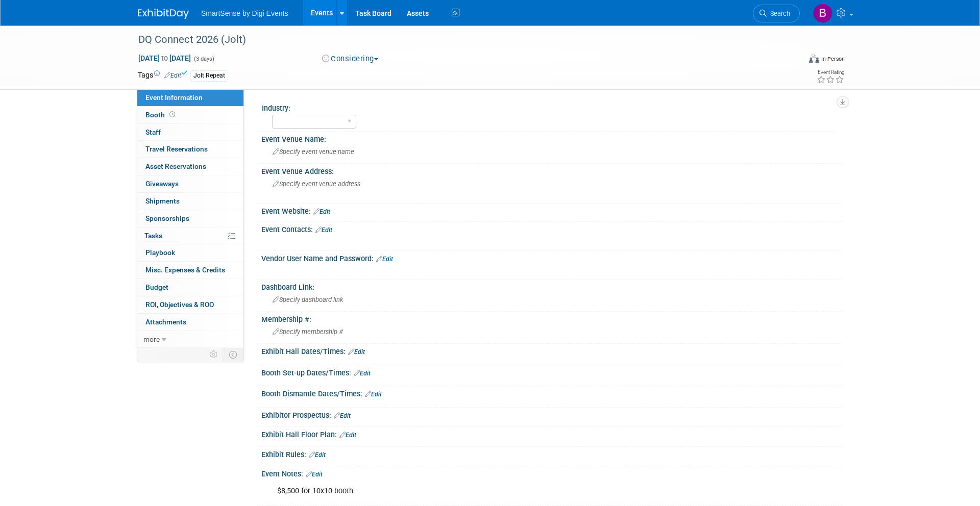
click at [167, 18] on img at bounding box center [163, 14] width 51 height 10
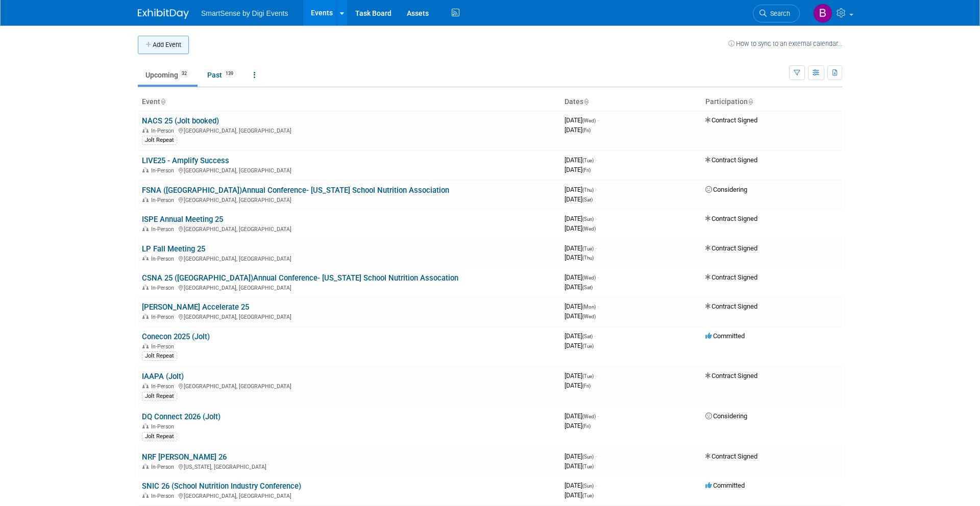
click at [171, 43] on button "Add Event" at bounding box center [163, 45] width 51 height 18
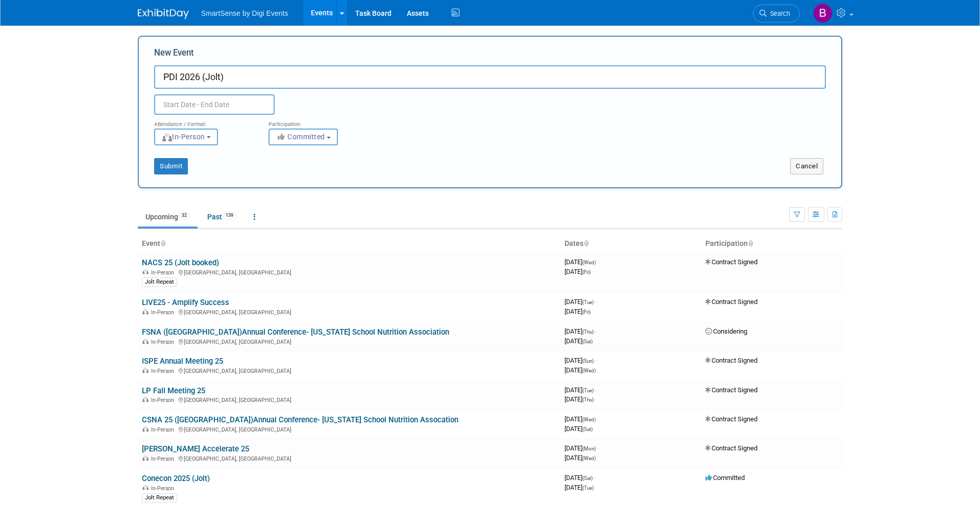
type input "PDI 2026 (Jolt)"
click at [181, 109] on input "text" at bounding box center [214, 104] width 120 height 20
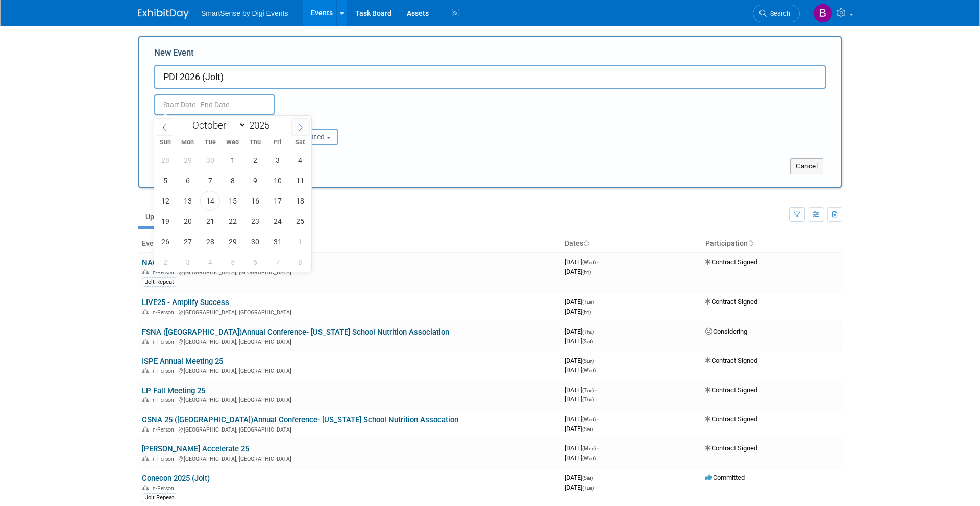
click at [299, 127] on icon at bounding box center [300, 127] width 7 height 7
select select "11"
click at [299, 127] on icon at bounding box center [300, 127] width 7 height 7
type input "2026"
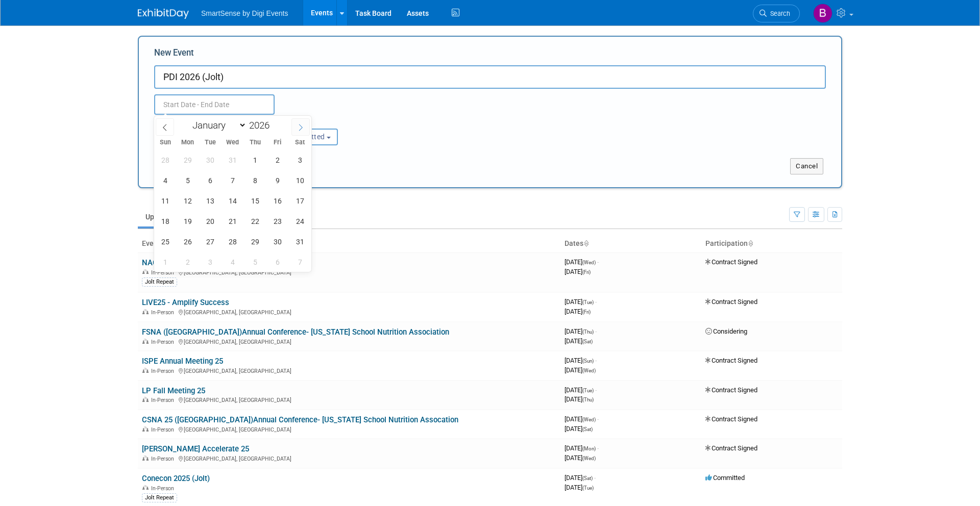
click at [299, 127] on icon at bounding box center [300, 127] width 7 height 7
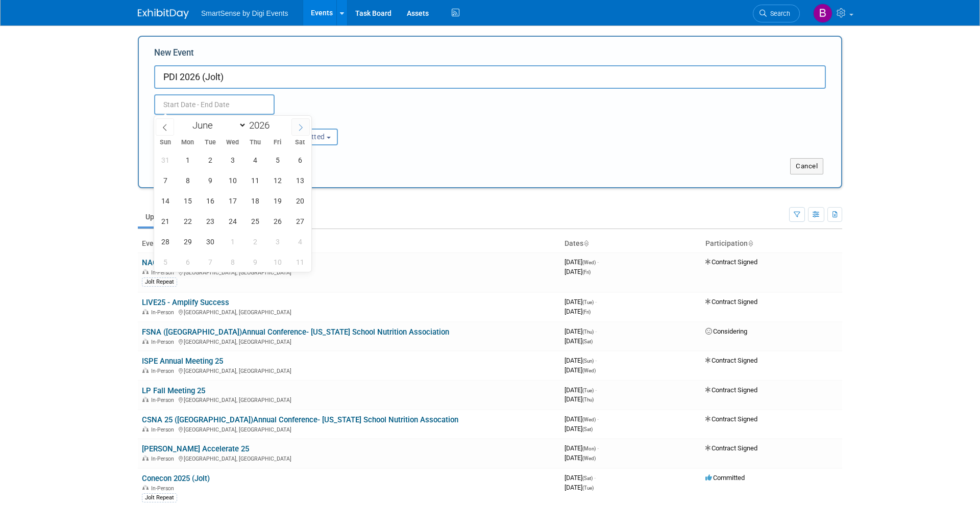
click at [299, 127] on icon at bounding box center [300, 127] width 7 height 7
click at [166, 126] on icon at bounding box center [164, 127] width 7 height 7
select select "7"
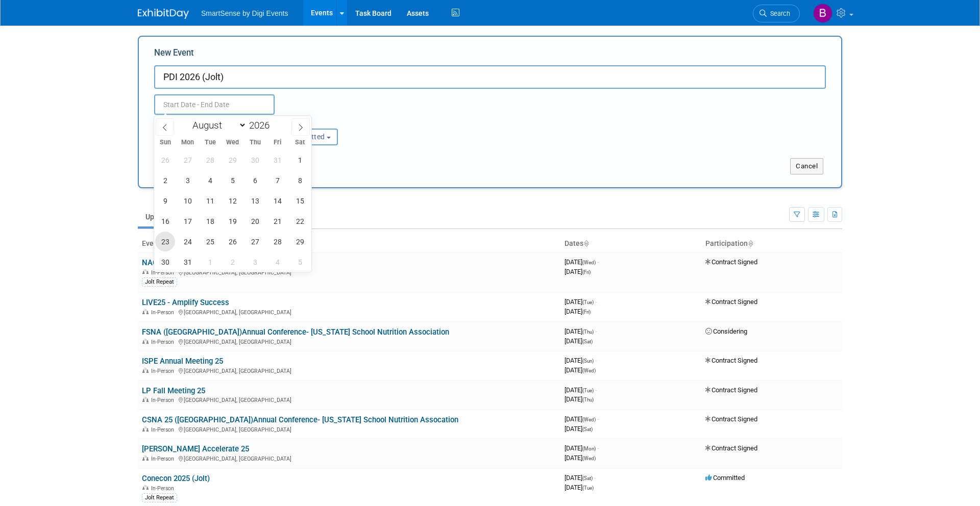
click at [169, 239] on span "23" at bounding box center [165, 242] width 20 height 20
click at [230, 243] on span "26" at bounding box center [232, 242] width 20 height 20
type input "Aug 23, 2026 to Aug 26, 2026"
click at [384, 169] on div "Submit" at bounding box center [285, 166] width 292 height 16
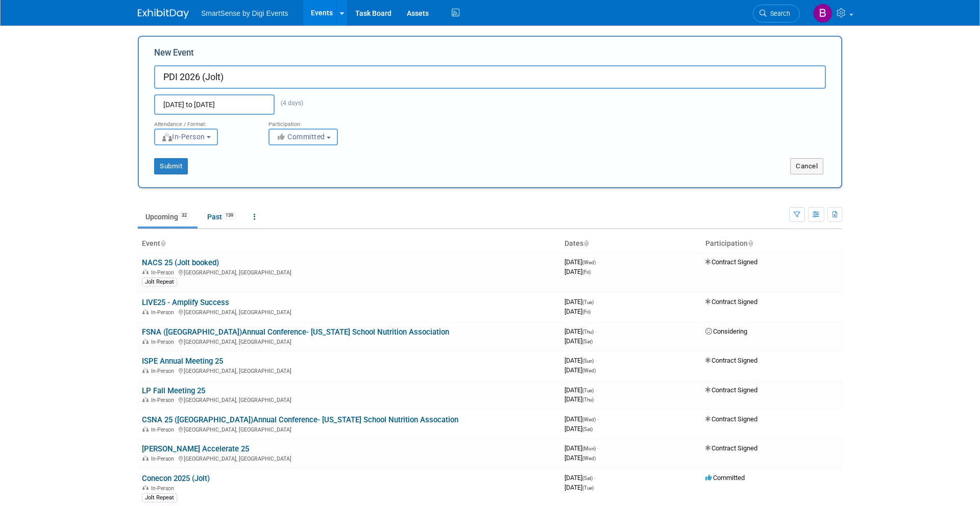
click at [283, 137] on icon "button" at bounding box center [282, 136] width 12 height 7
click at [289, 172] on icon at bounding box center [288, 175] width 12 height 7
click at [278, 172] on input "Considering" at bounding box center [274, 175] width 7 height 7
select select "2"
click at [154, 162] on button "Submit" at bounding box center [171, 166] width 34 height 16
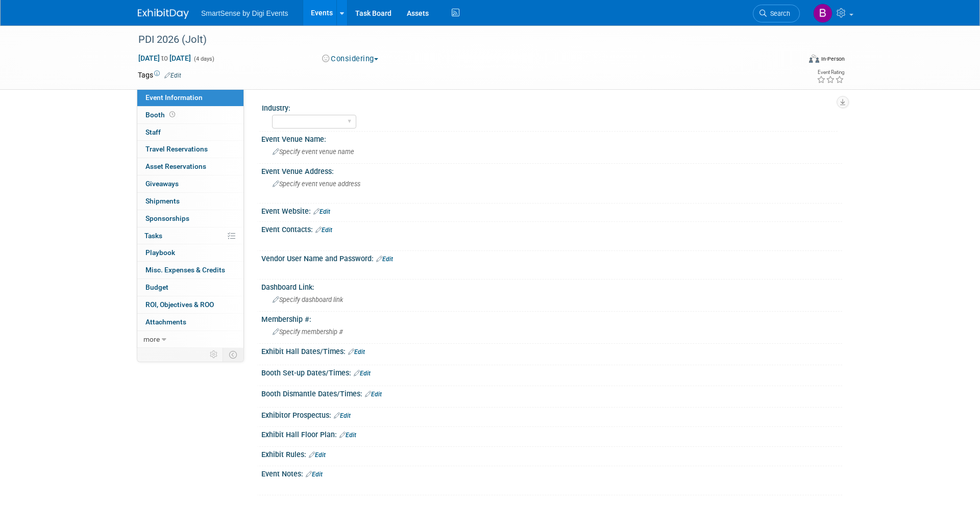
click at [327, 210] on link "Edit" at bounding box center [321, 211] width 17 height 7
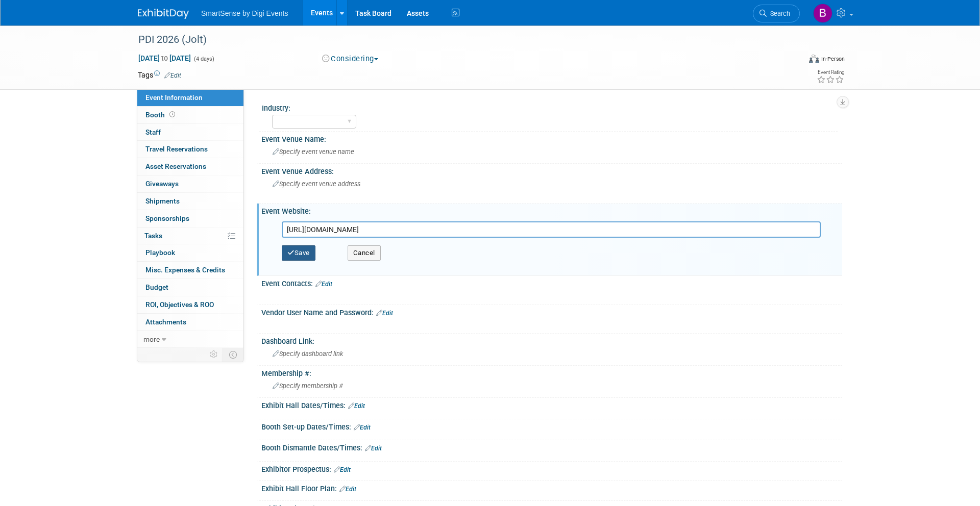
type input "[URL][DOMAIN_NAME]"
click at [311, 252] on button "Save" at bounding box center [299, 252] width 34 height 15
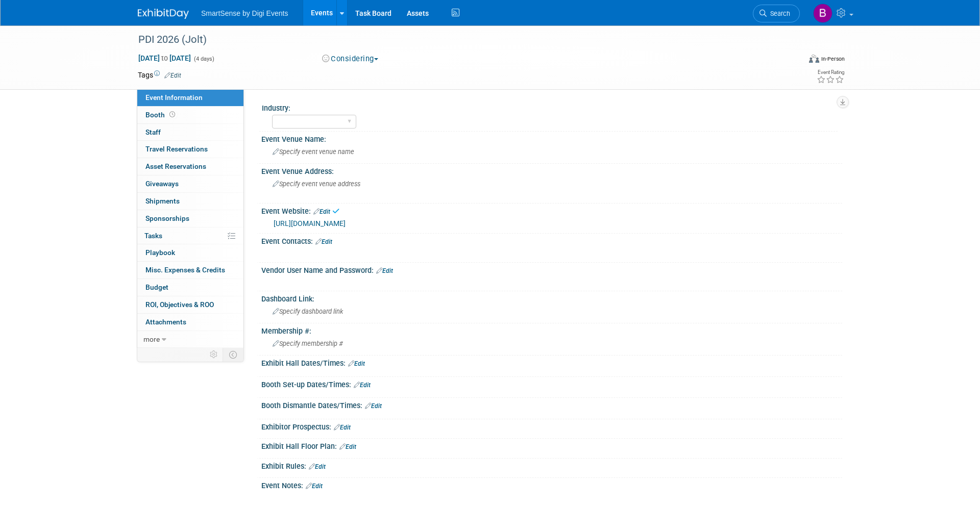
click at [170, 10] on img at bounding box center [163, 14] width 51 height 10
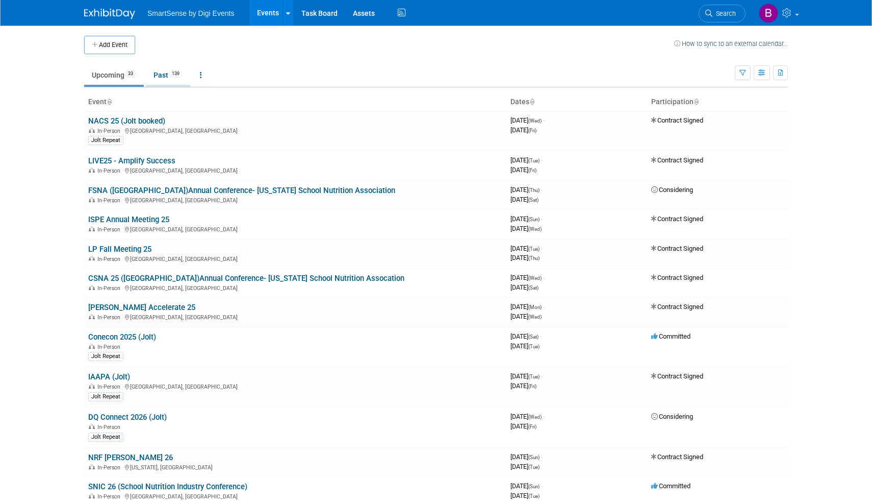
click at [168, 76] on link "Past 139" at bounding box center [168, 74] width 44 height 19
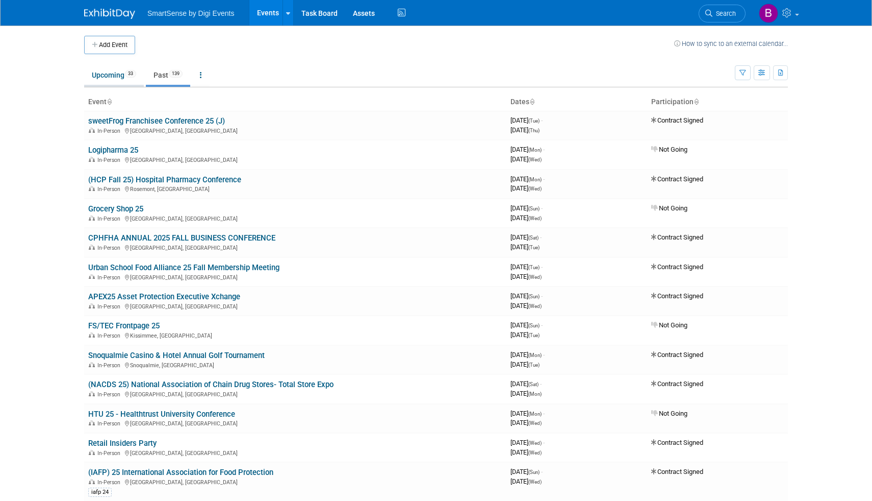
click at [119, 75] on link "Upcoming 33" at bounding box center [114, 74] width 60 height 19
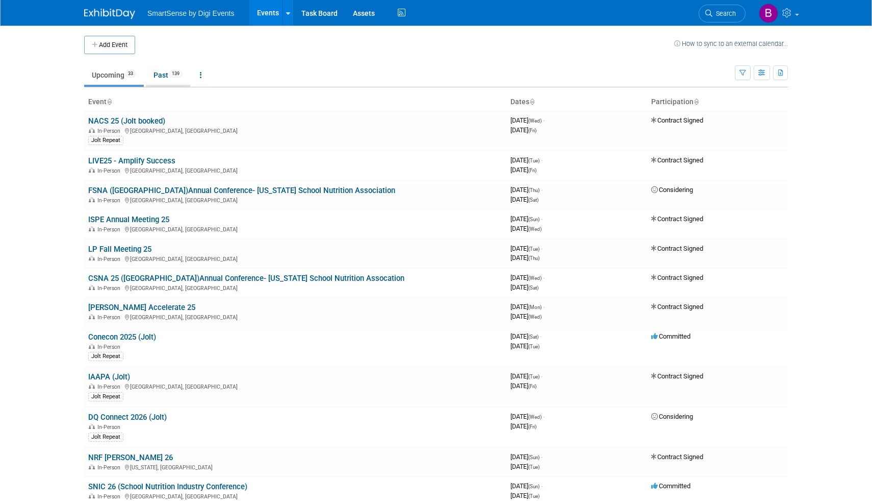
click at [159, 76] on link "Past 139" at bounding box center [168, 74] width 44 height 19
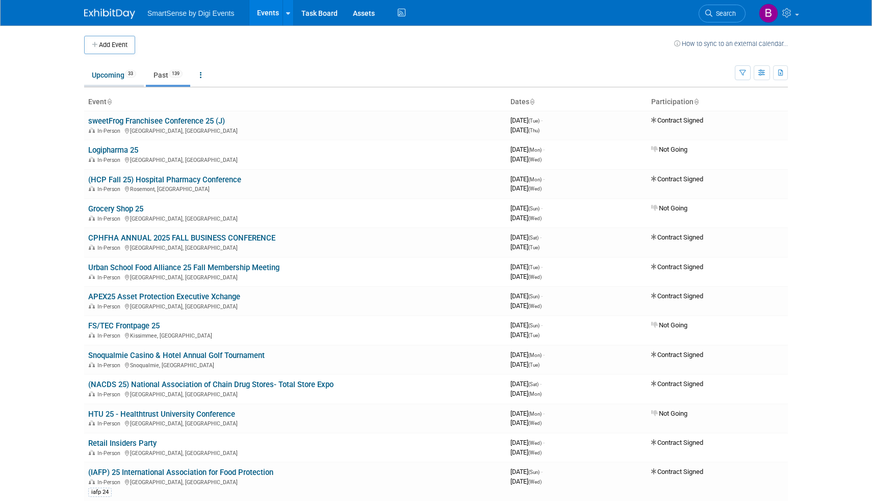
click at [121, 80] on link "Upcoming 33" at bounding box center [114, 74] width 60 height 19
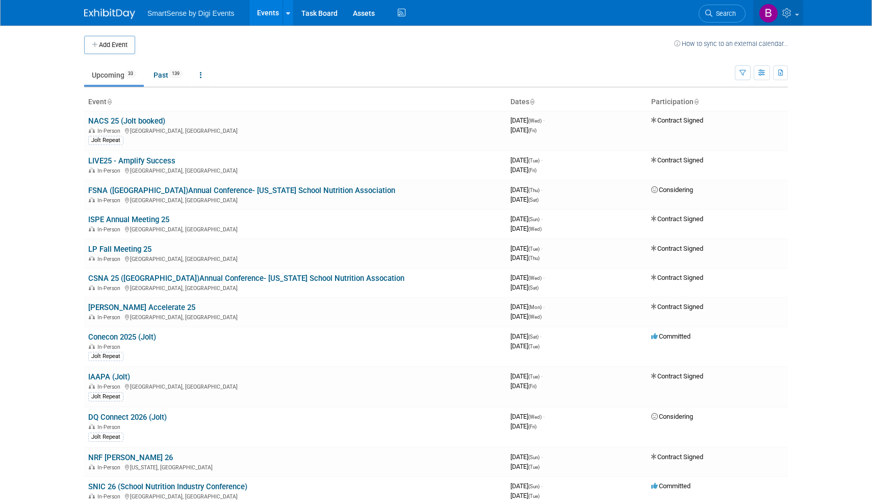
click at [793, 9] on icon at bounding box center [789, 12] width 12 height 9
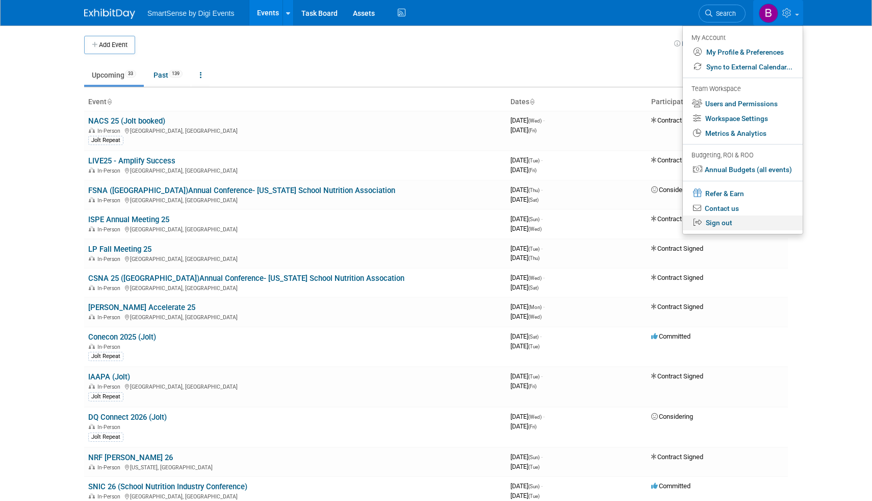
click at [726, 230] on link "Sign out" at bounding box center [743, 222] width 120 height 15
